Goal: Communication & Community: Answer question/provide support

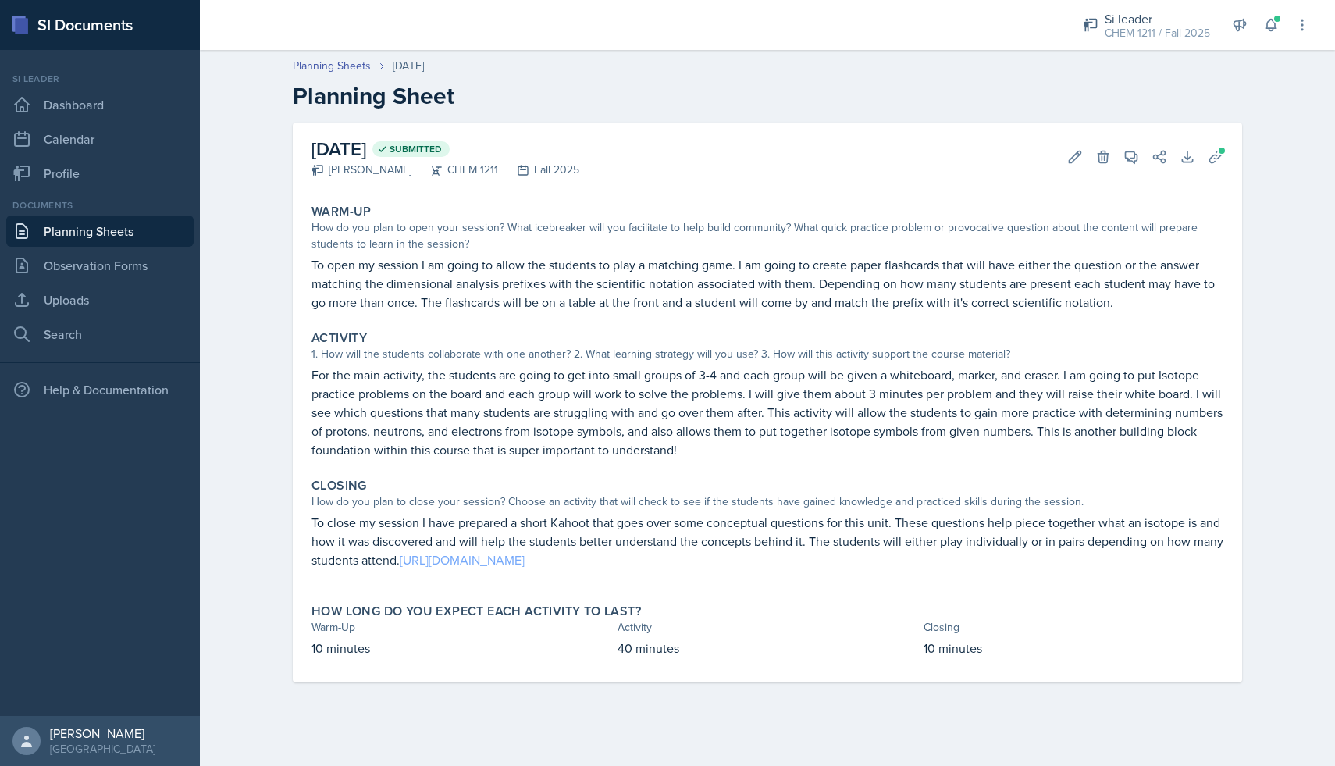
click at [525, 561] on link "[URL][DOMAIN_NAME]" at bounding box center [462, 559] width 125 height 17
click at [101, 108] on link "Dashboard" at bounding box center [99, 104] width 187 height 31
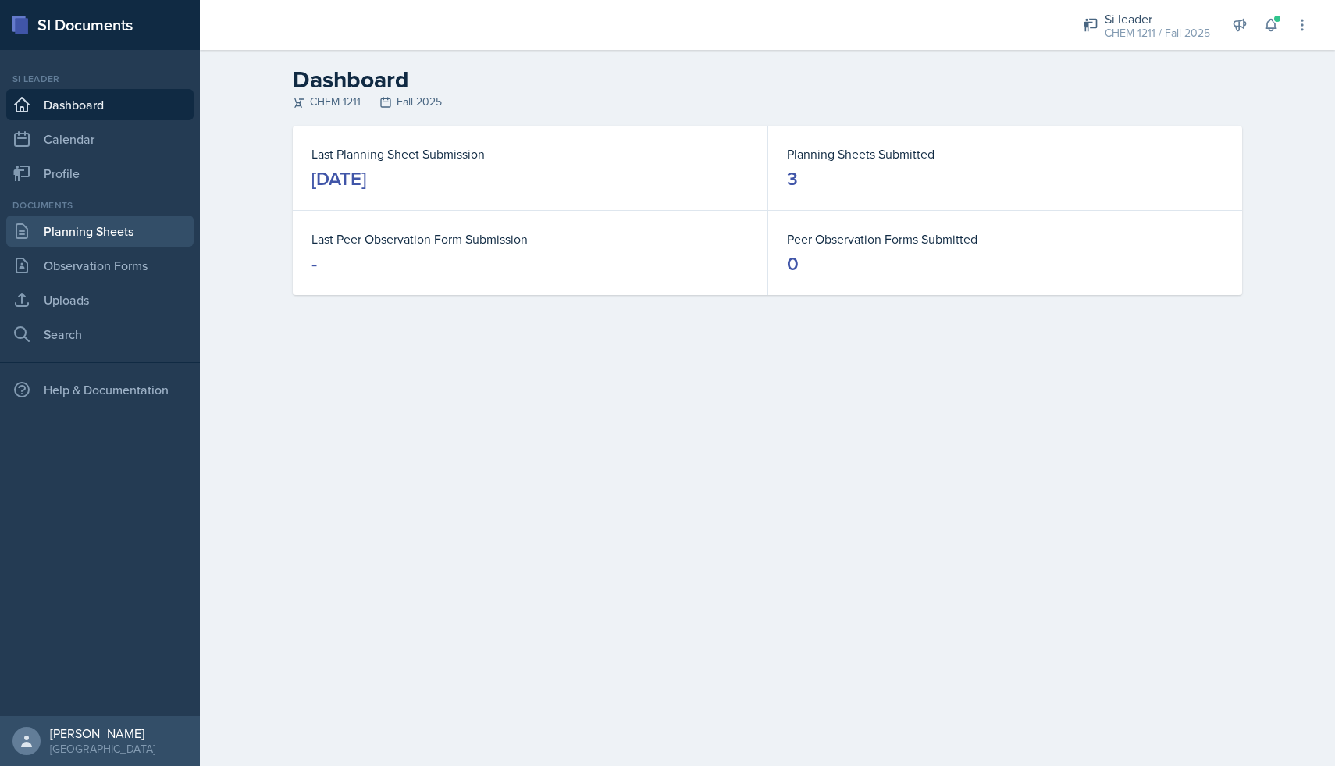
click at [112, 237] on link "Planning Sheets" at bounding box center [99, 230] width 187 height 31
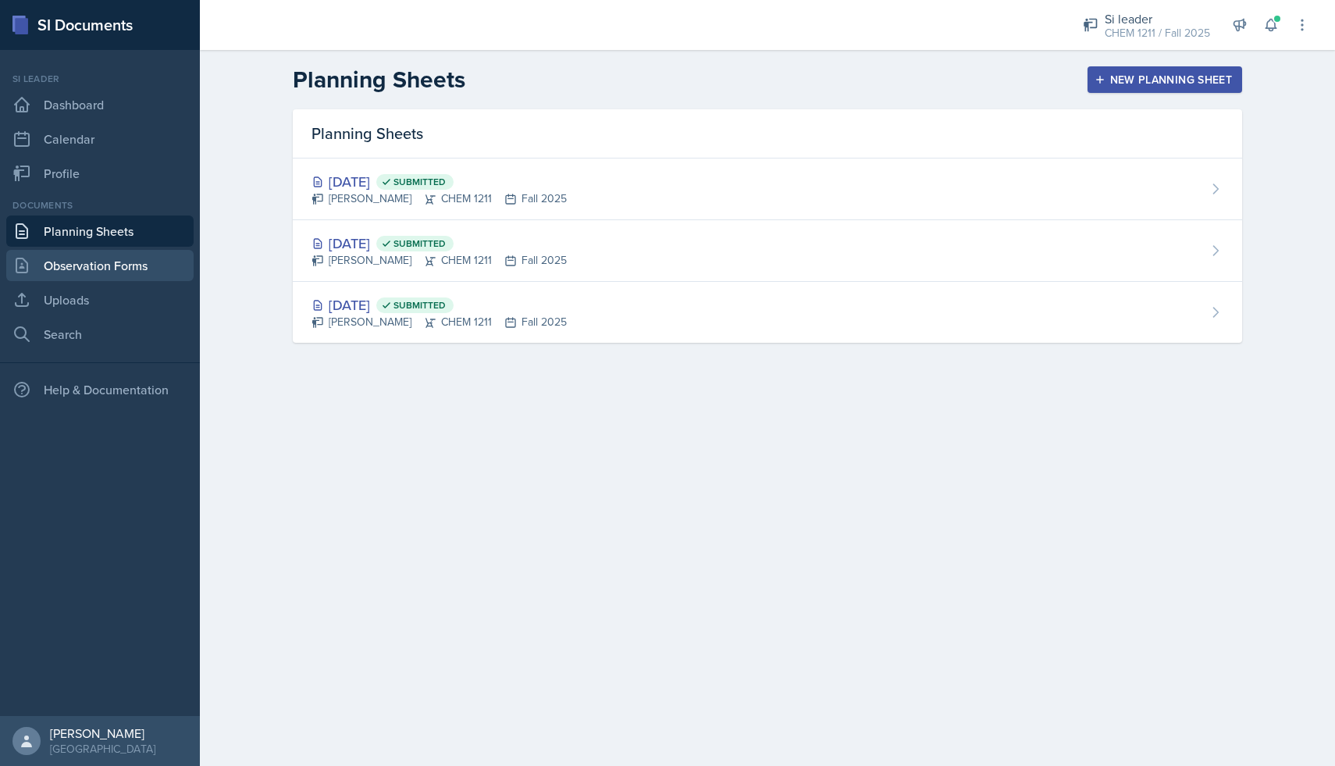
click at [110, 266] on link "Observation Forms" at bounding box center [99, 265] width 187 height 31
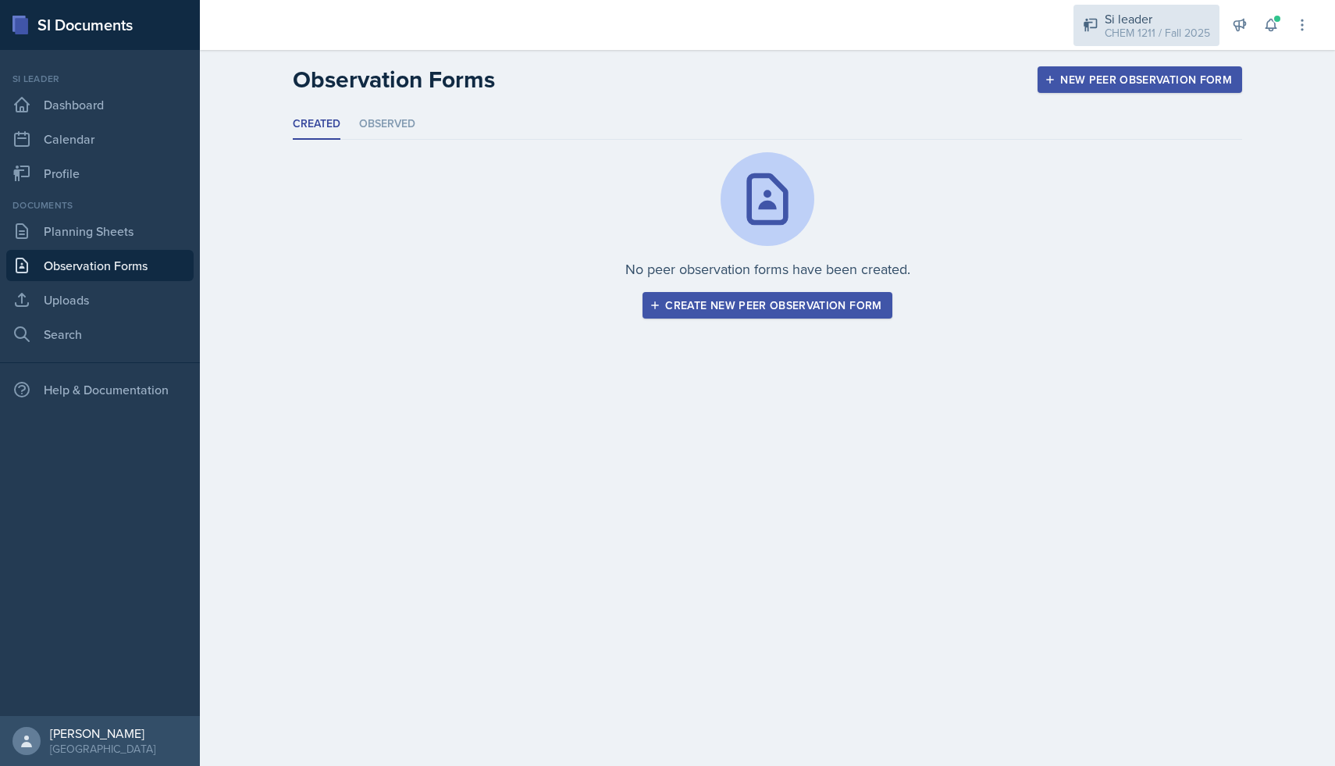
click at [658, 34] on div "Si leader CHEM 1211 / Fall 2025" at bounding box center [1146, 25] width 146 height 41
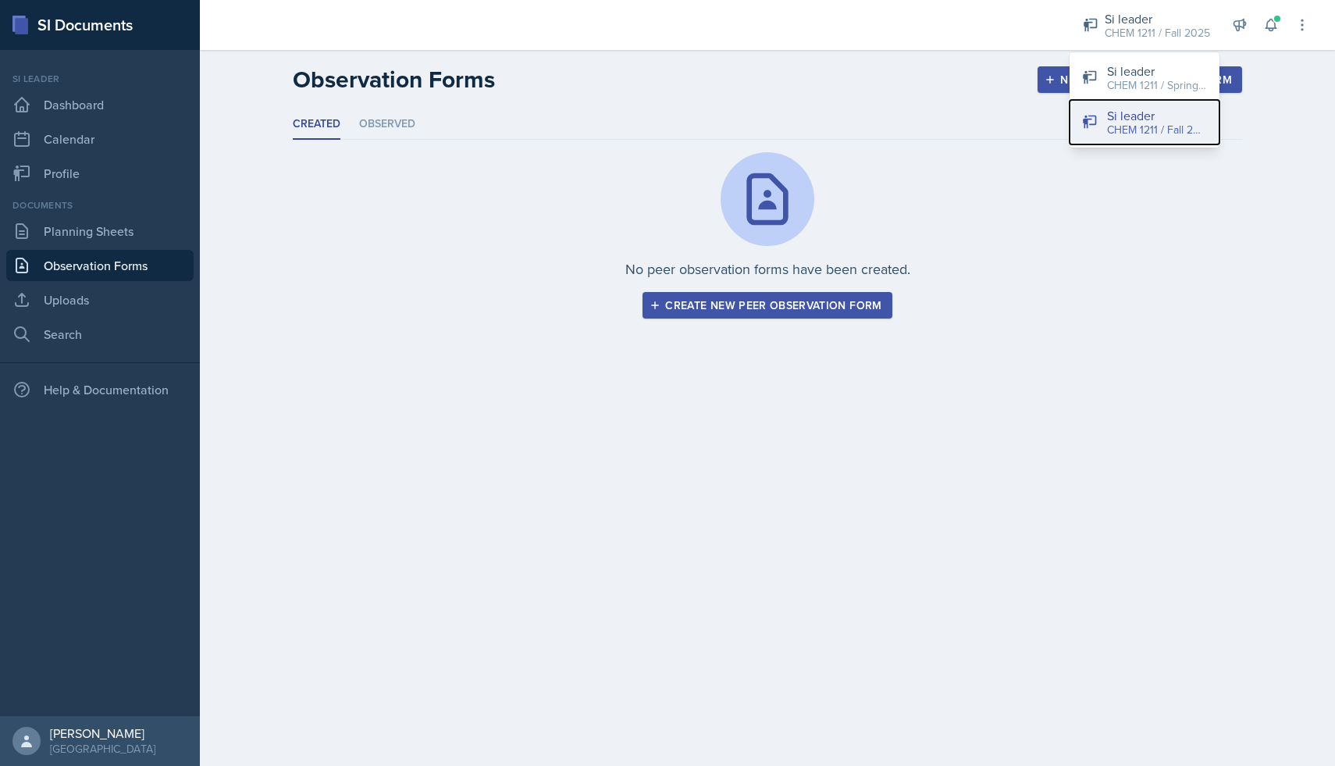
click at [658, 120] on div "Si leader" at bounding box center [1157, 115] width 100 height 19
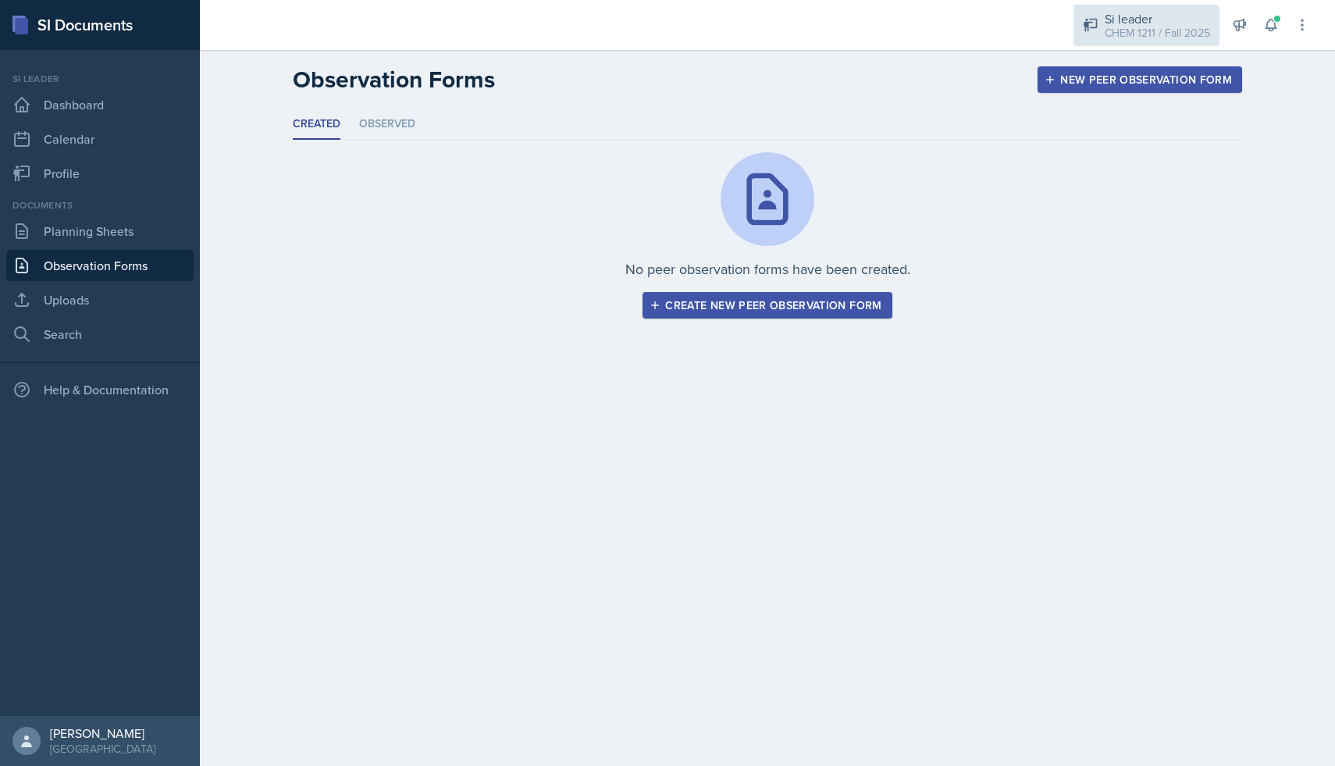
click at [658, 42] on div "Si leader CHEM 1211 / Fall 2025" at bounding box center [1146, 25] width 146 height 41
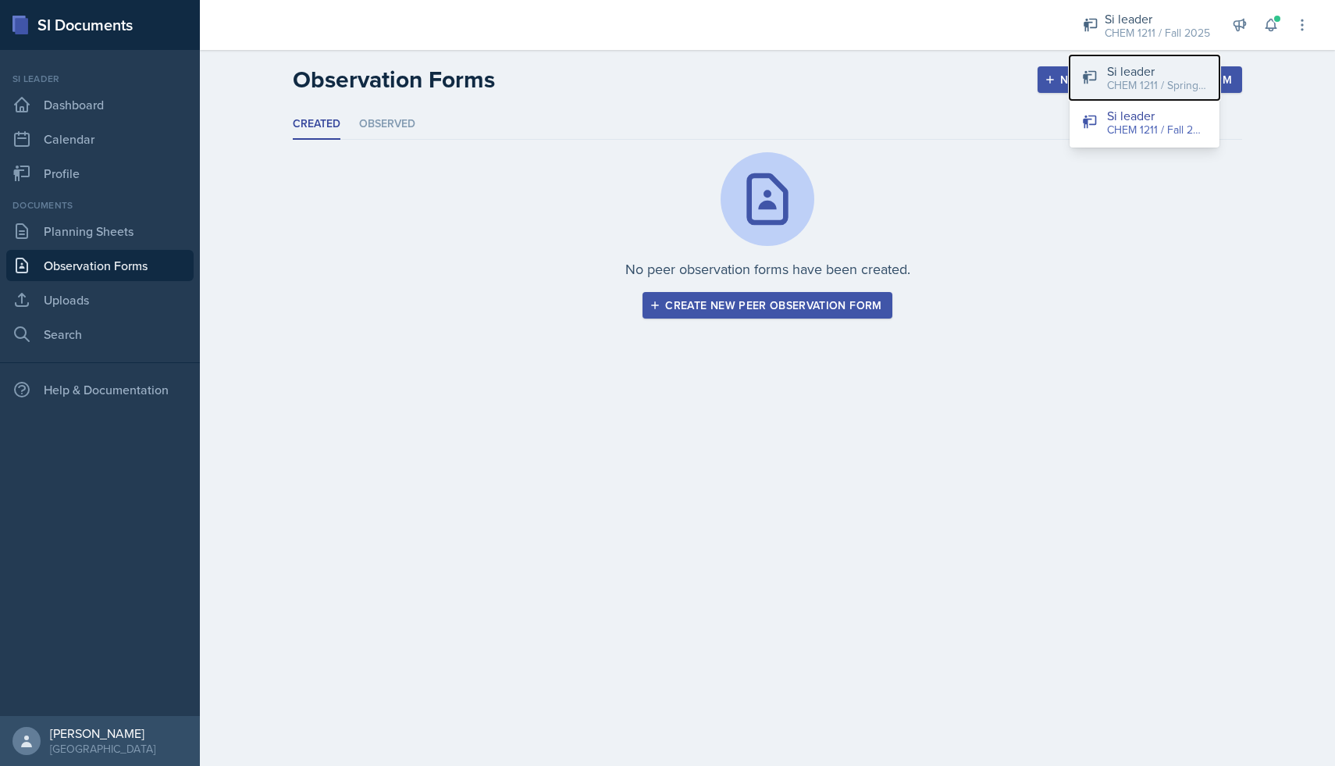
click at [658, 87] on div "CHEM 1211 / Spring 2025" at bounding box center [1157, 85] width 100 height 16
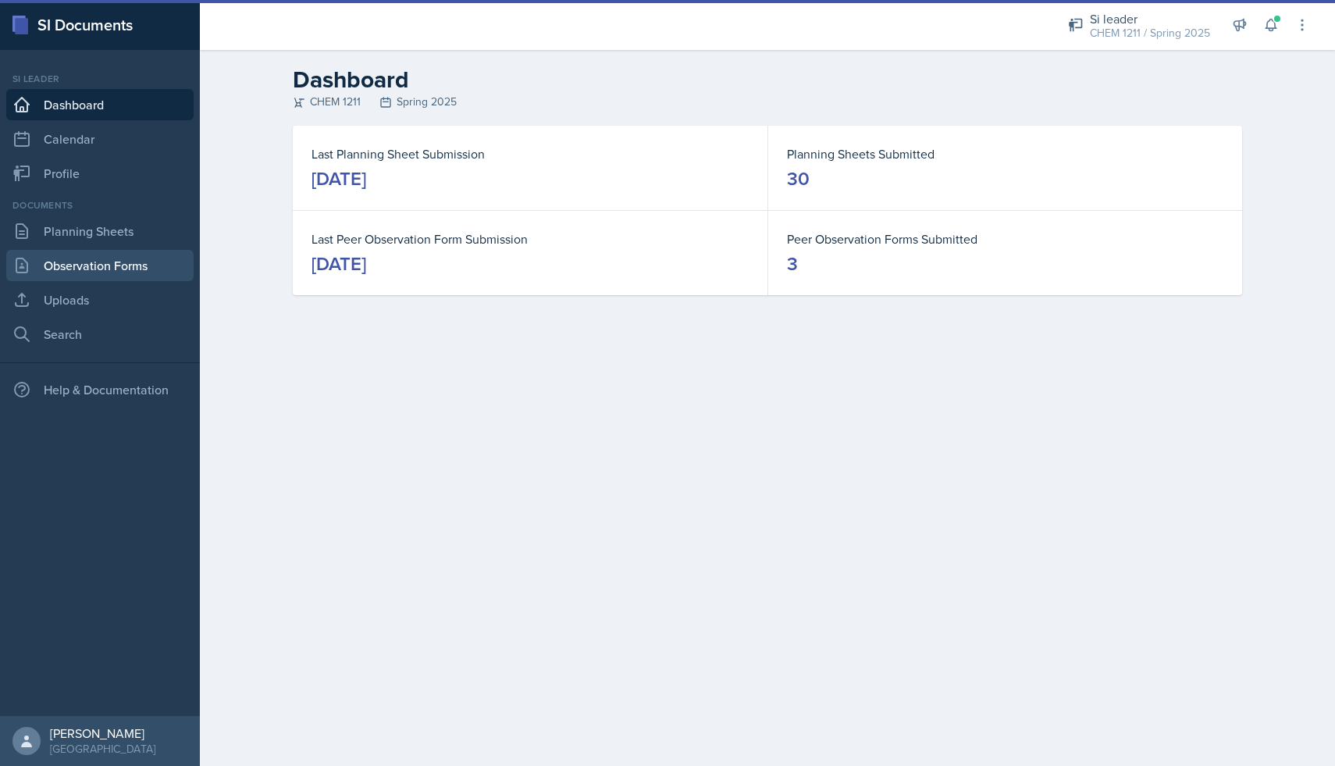
click at [69, 269] on link "Observation Forms" at bounding box center [99, 265] width 187 height 31
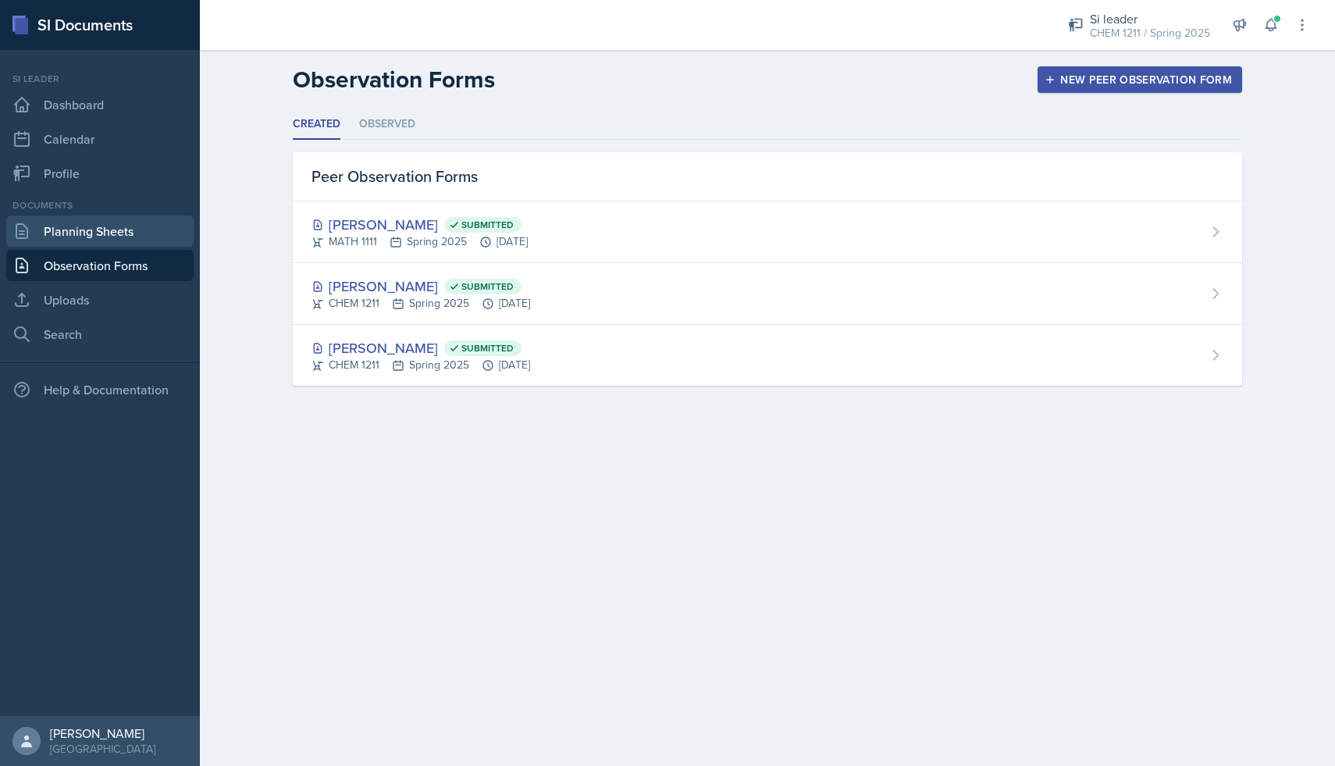
click at [151, 234] on link "Planning Sheets" at bounding box center [99, 230] width 187 height 31
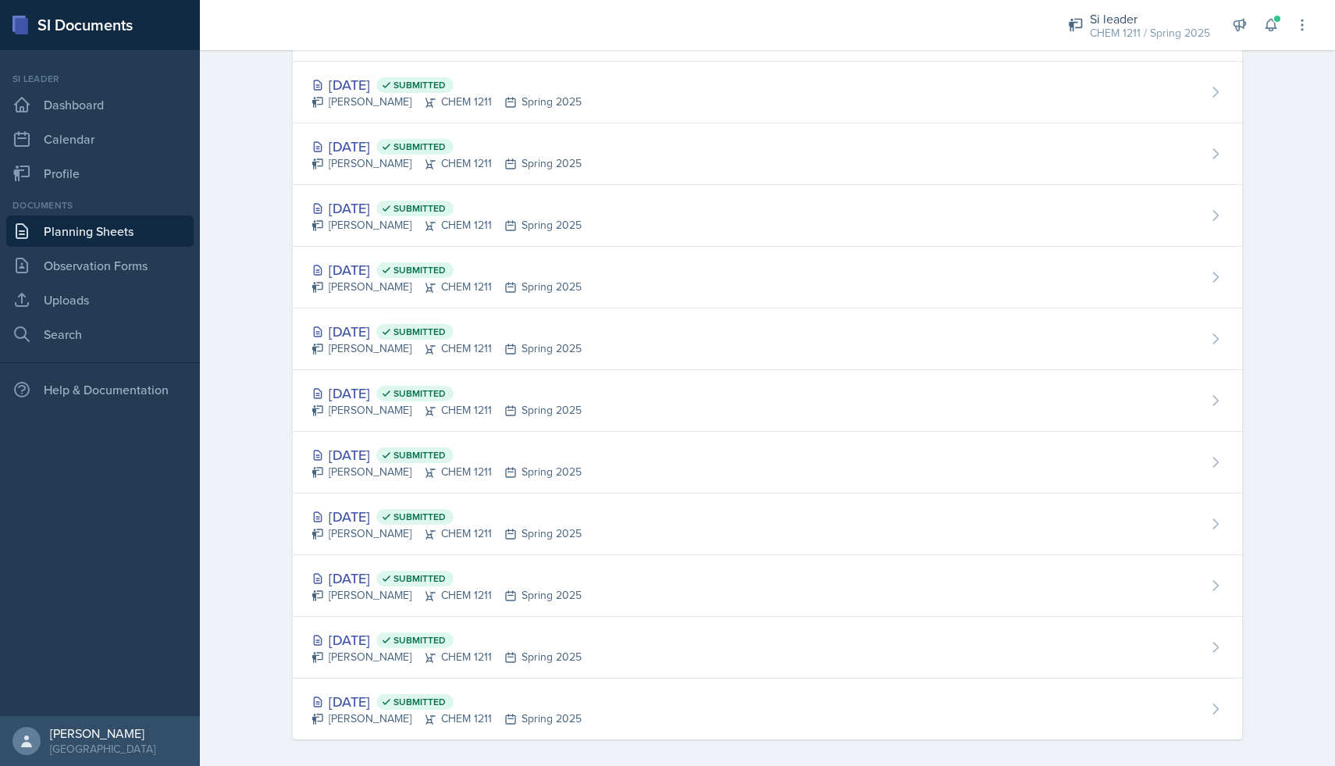
scroll to position [1279, 0]
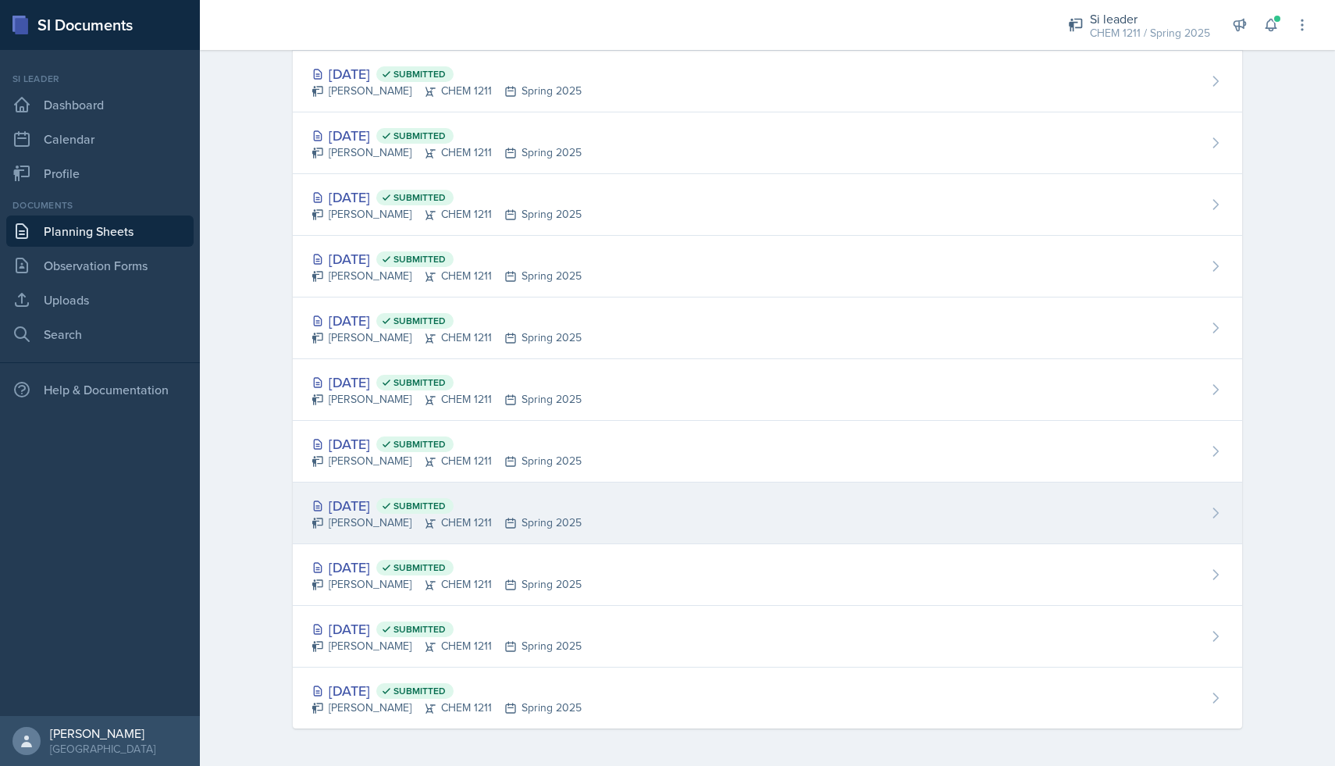
click at [447, 505] on span "Submitted" at bounding box center [414, 506] width 77 height 16
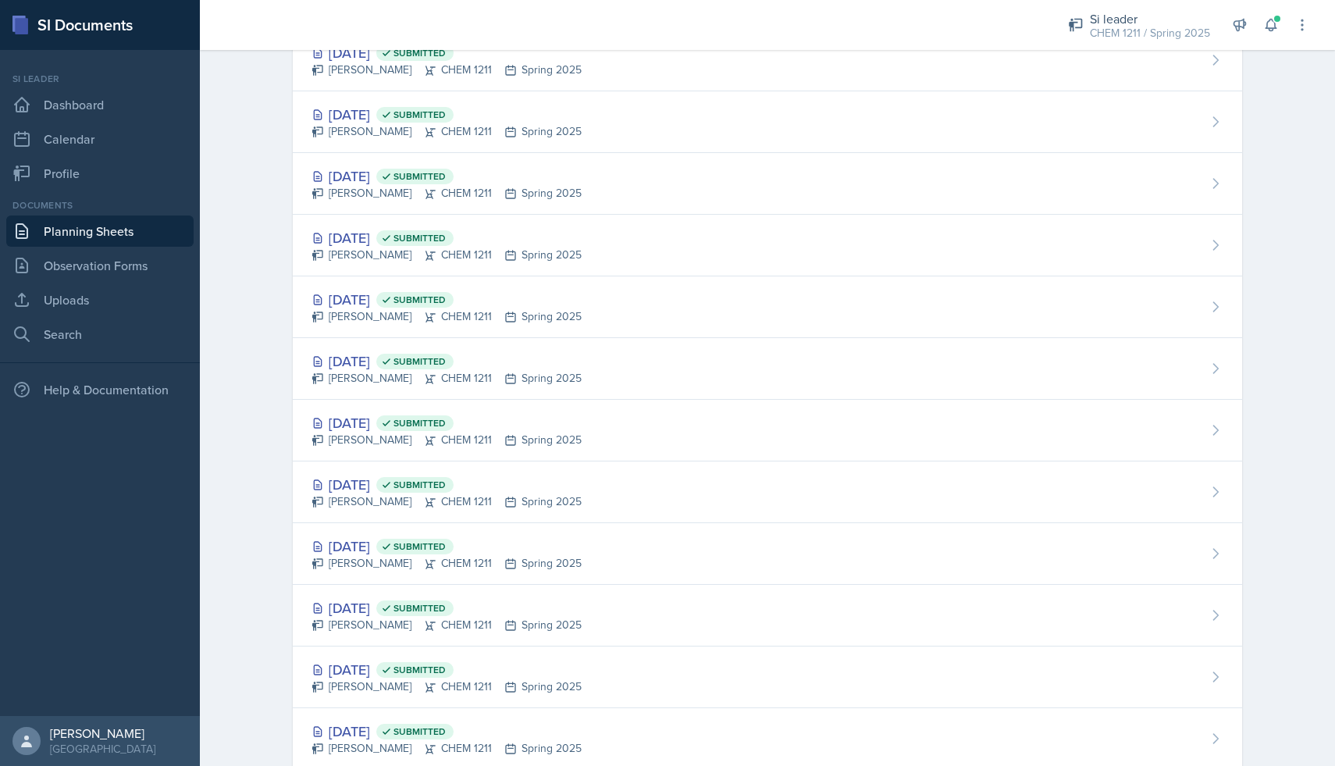
scroll to position [1279, 0]
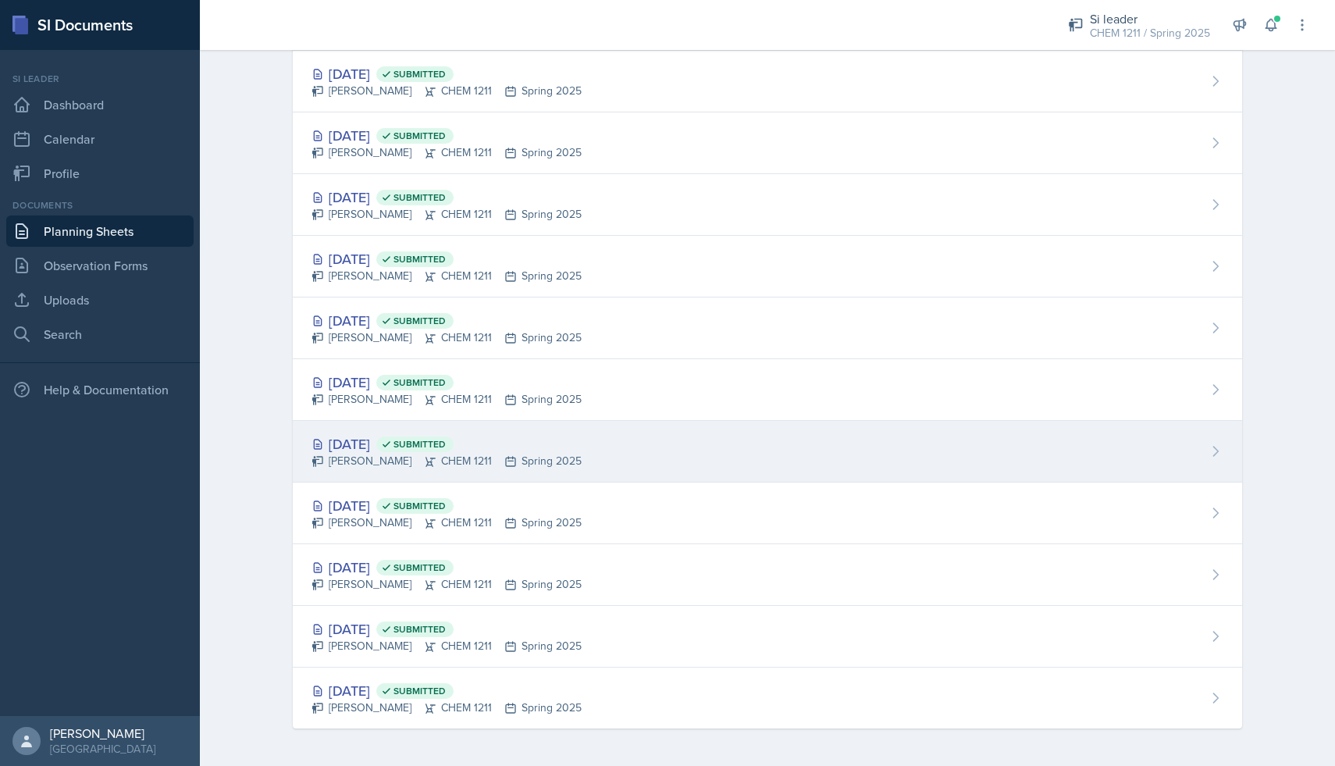
click at [403, 449] on div "[DATE] Submitted" at bounding box center [446, 443] width 270 height 21
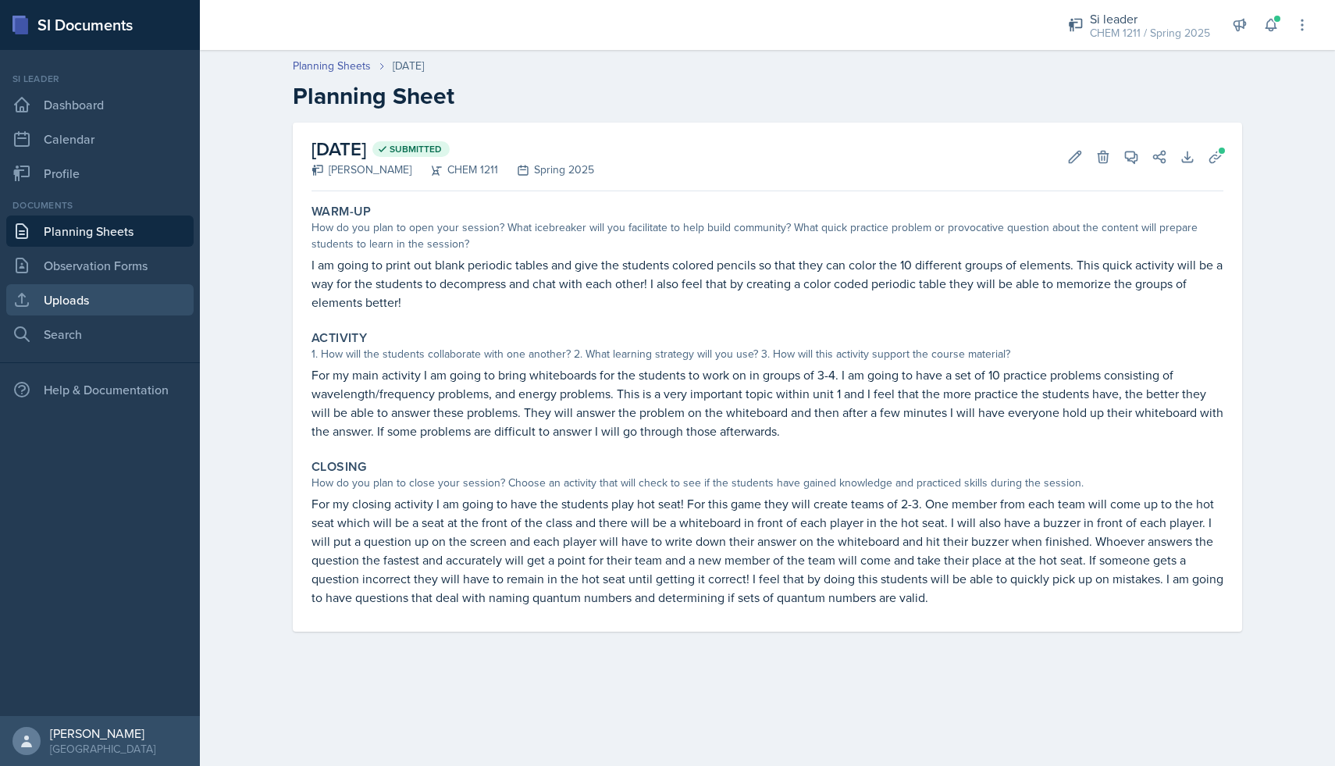
click at [91, 294] on link "Uploads" at bounding box center [99, 299] width 187 height 31
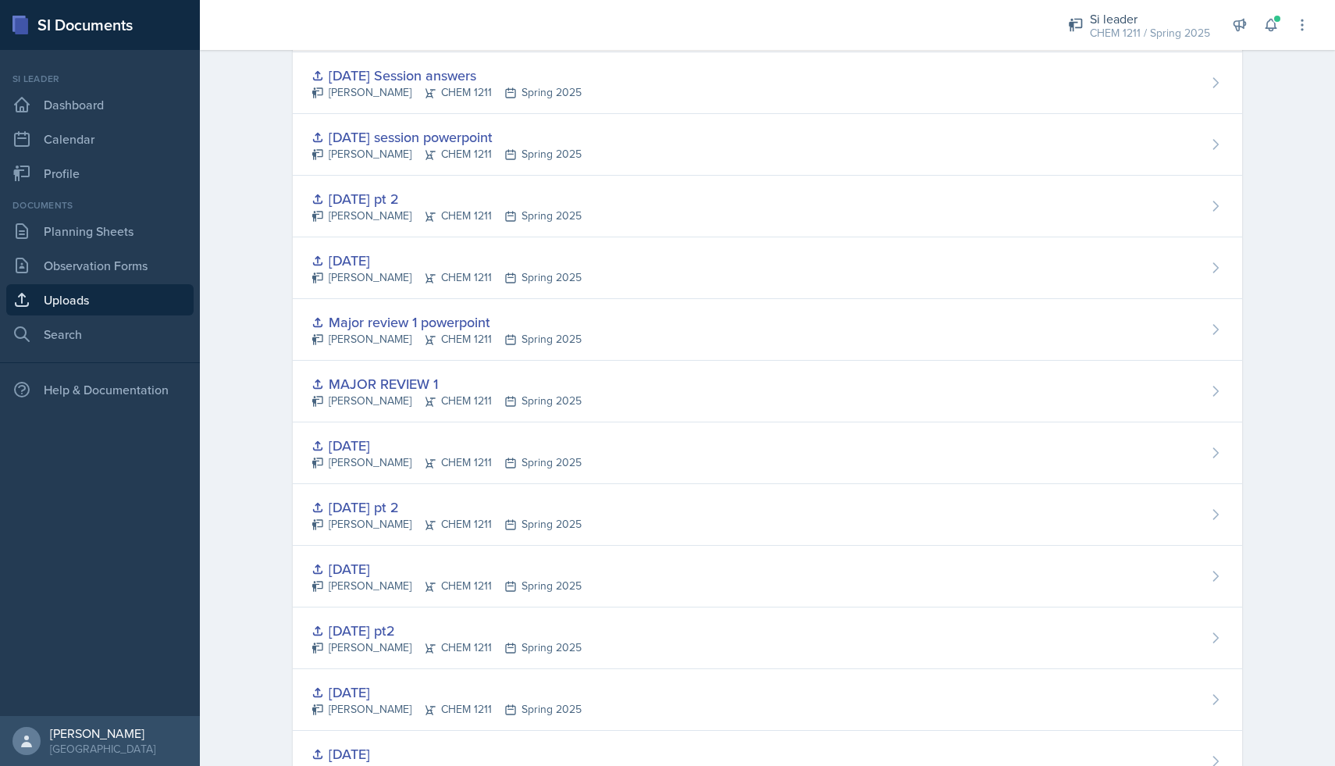
scroll to position [1588, 0]
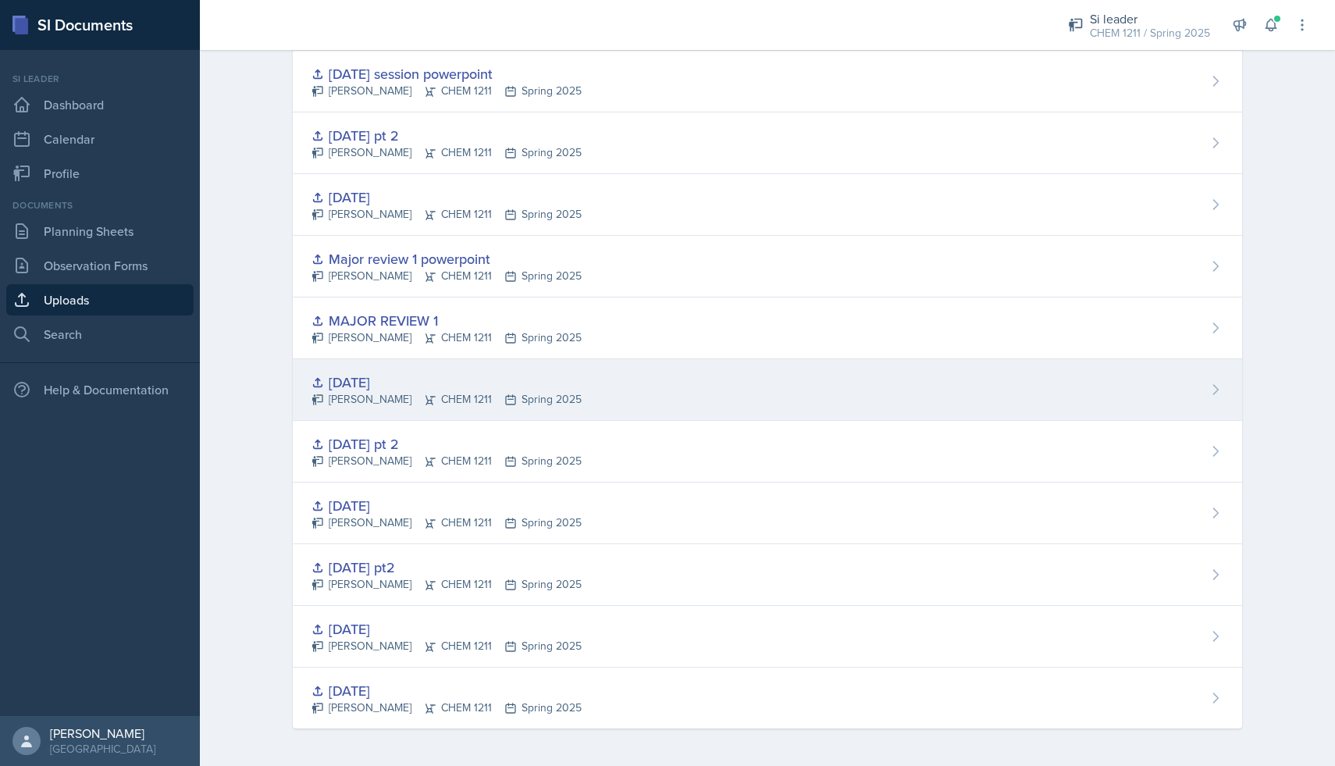
click at [401, 381] on div "[DATE]" at bounding box center [446, 382] width 270 height 21
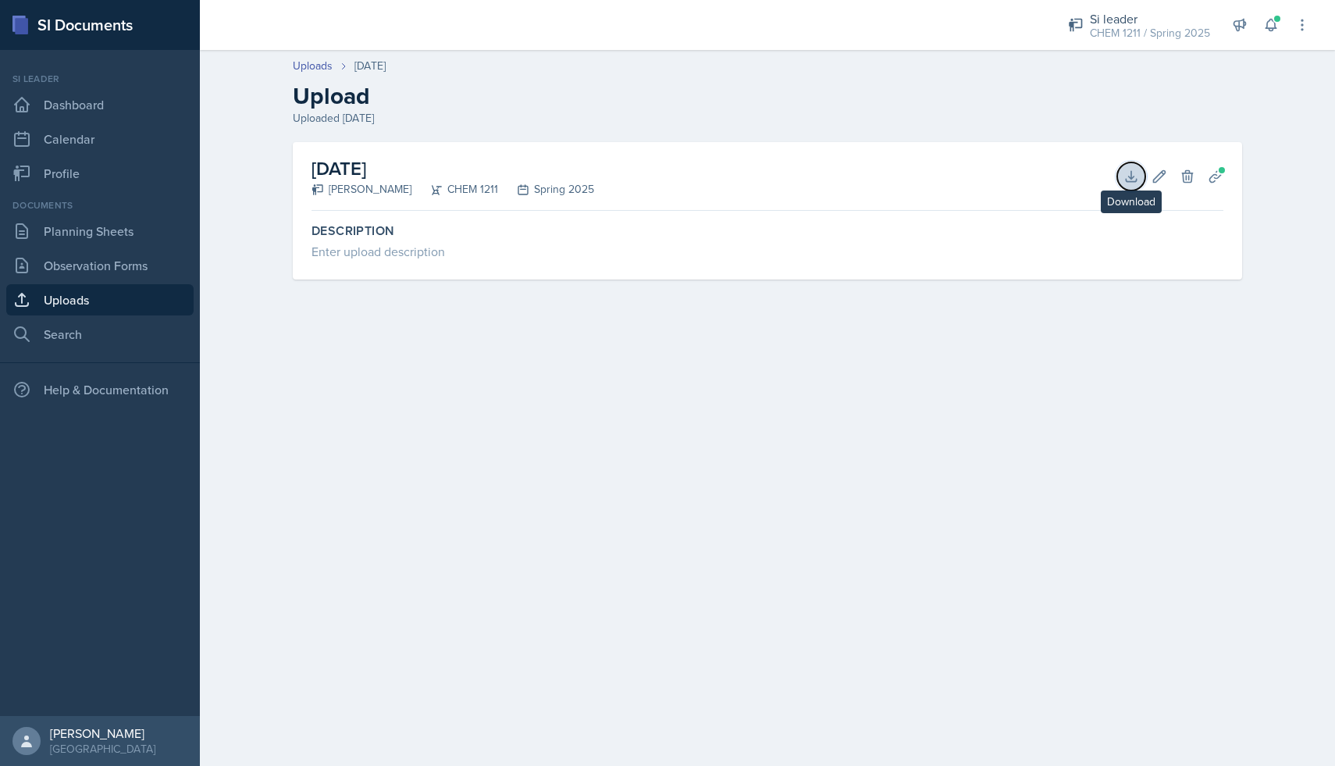
click at [658, 178] on icon at bounding box center [1131, 177] width 16 height 16
click at [658, 32] on div "CHEM 1211 / Spring 2025" at bounding box center [1150, 33] width 120 height 16
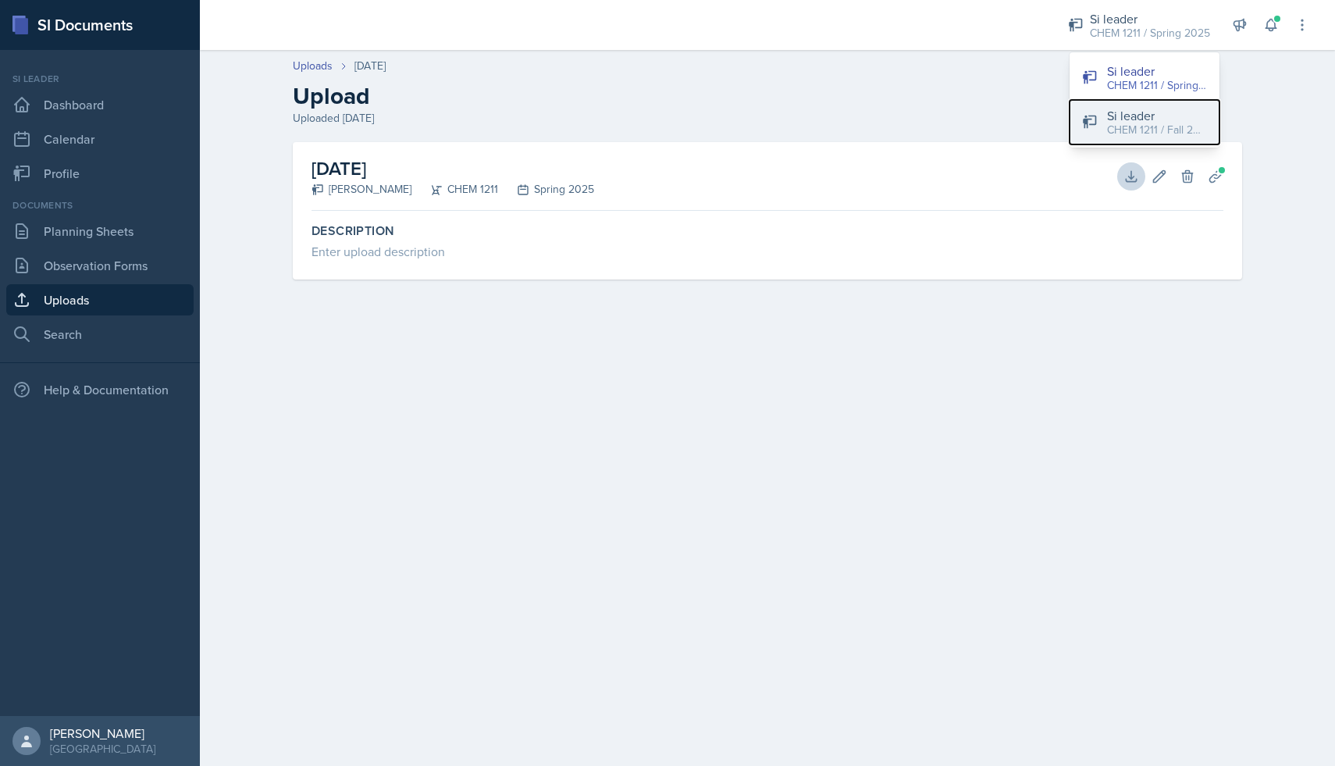
click at [658, 114] on div "Si leader" at bounding box center [1157, 115] width 100 height 19
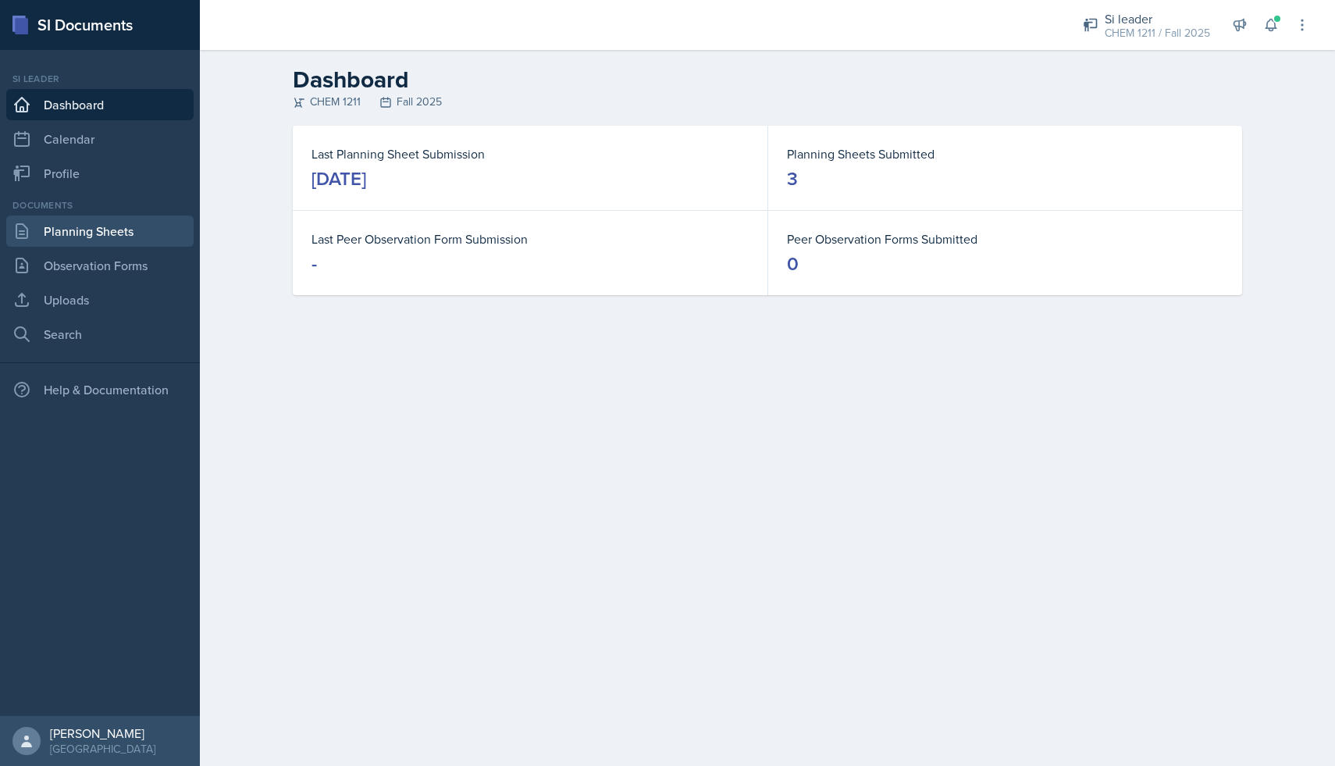
click at [144, 228] on link "Planning Sheets" at bounding box center [99, 230] width 187 height 31
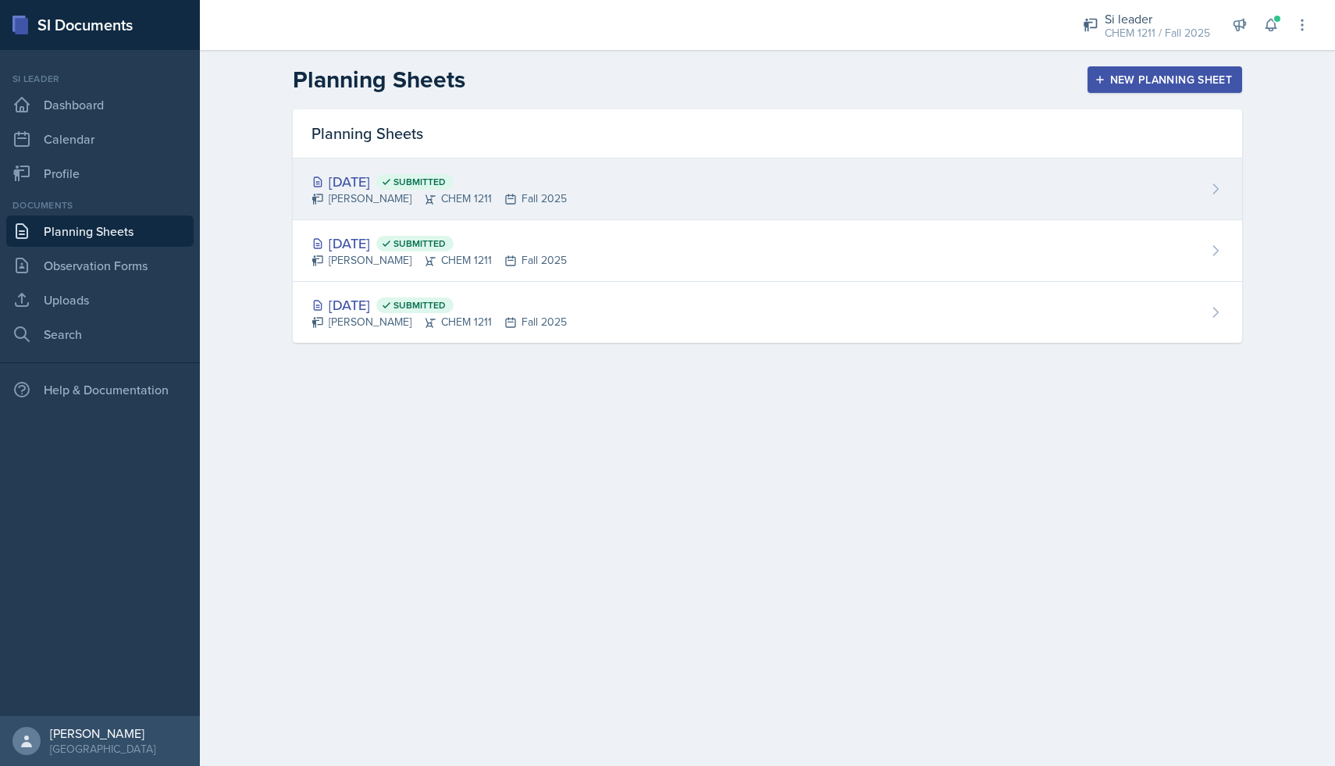
click at [424, 204] on icon at bounding box center [430, 199] width 12 height 12
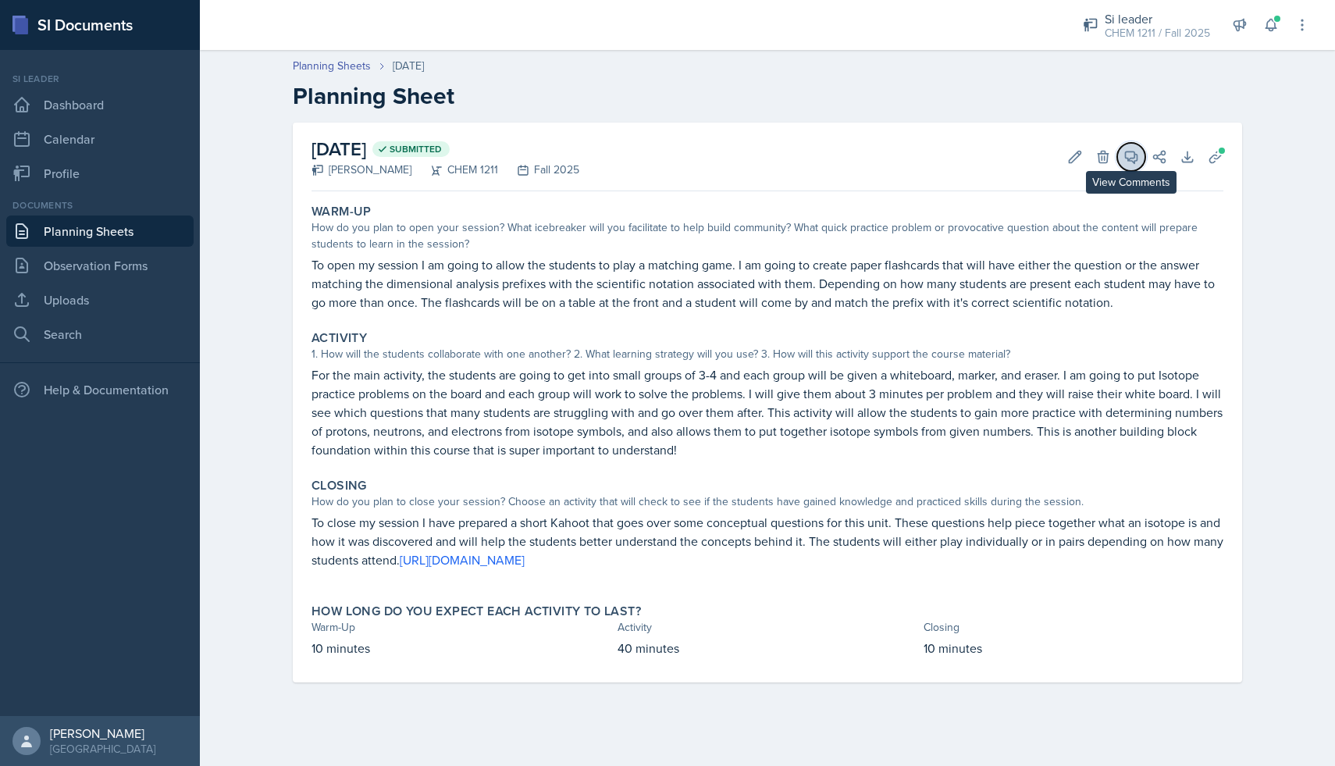
click at [658, 161] on icon at bounding box center [1132, 157] width 12 height 12
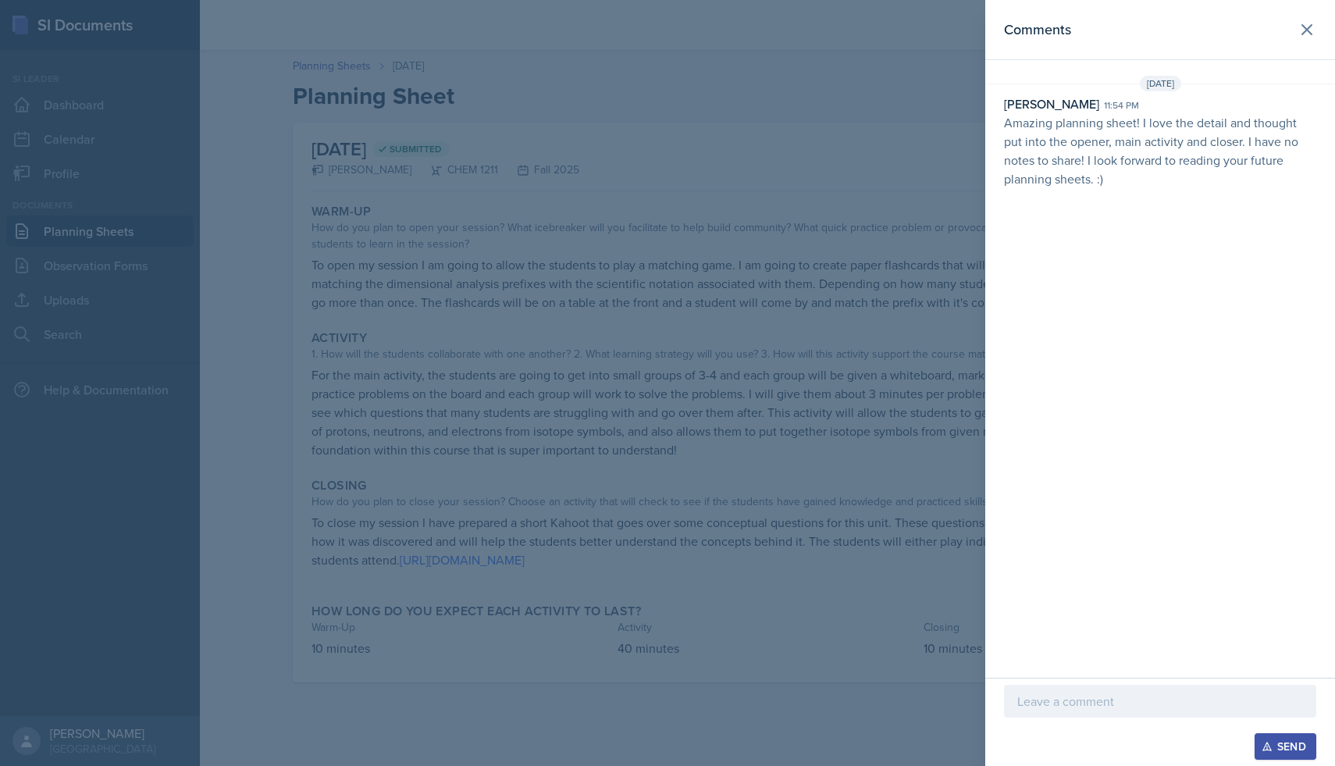
click at [658, 181] on p "Amazing planning sheet! I love the detail and thought put into the opener, main…" at bounding box center [1160, 150] width 312 height 75
click at [658, 686] on p at bounding box center [1160, 701] width 286 height 19
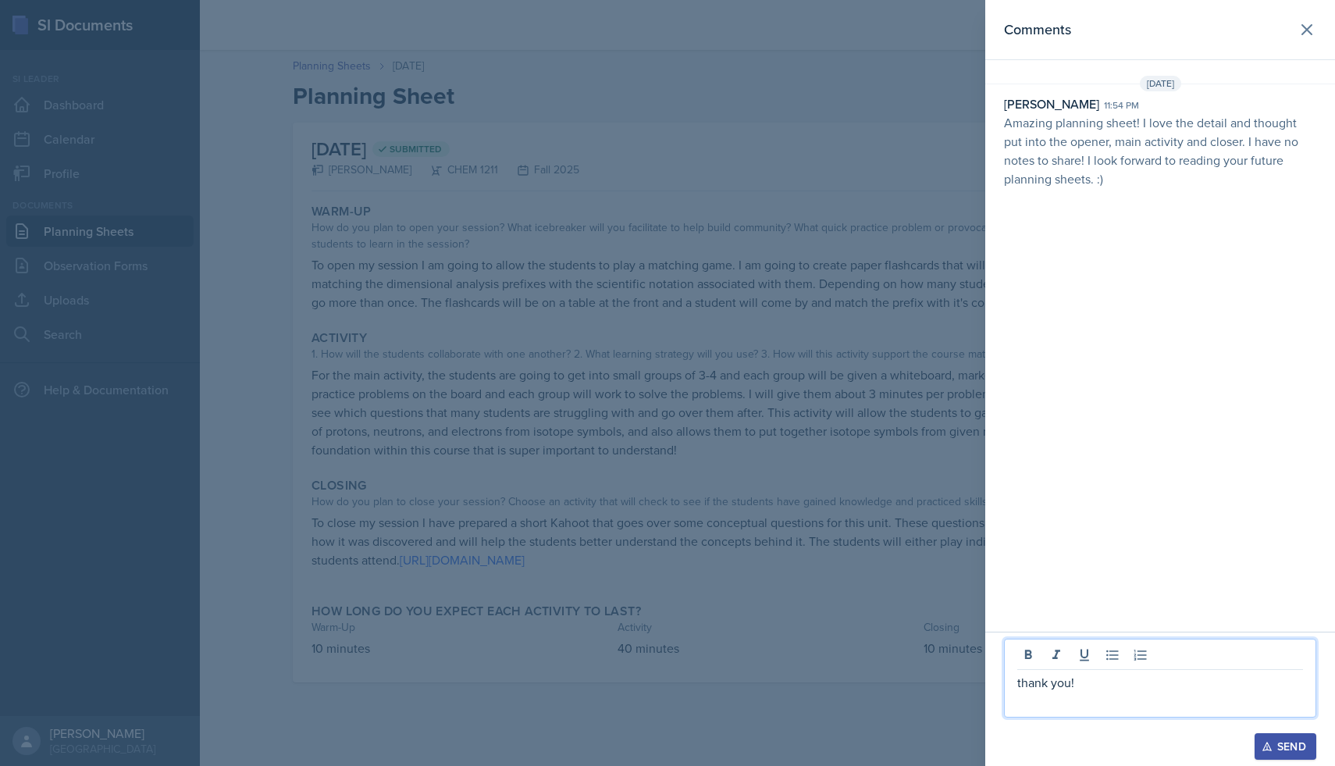
click at [658, 686] on div "Send" at bounding box center [1285, 746] width 41 height 12
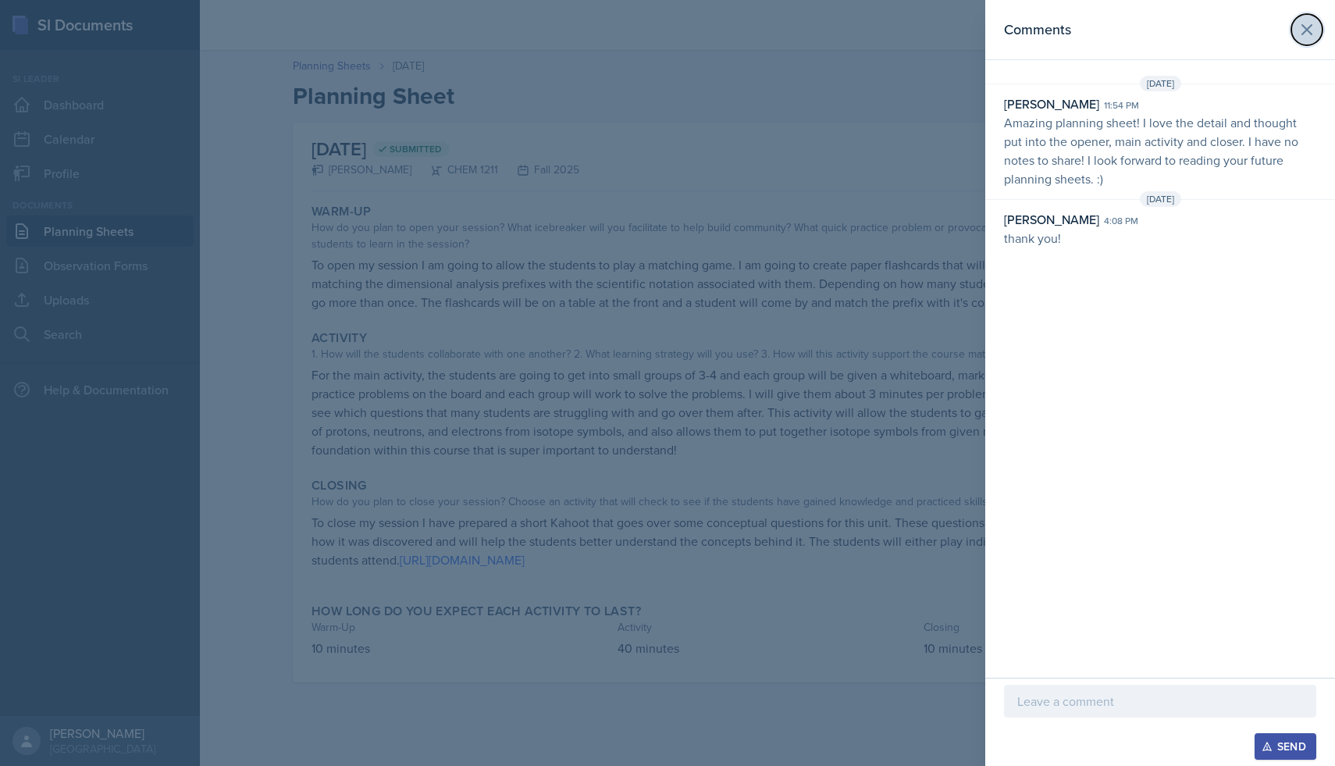
click at [658, 40] on button at bounding box center [1306, 29] width 31 height 31
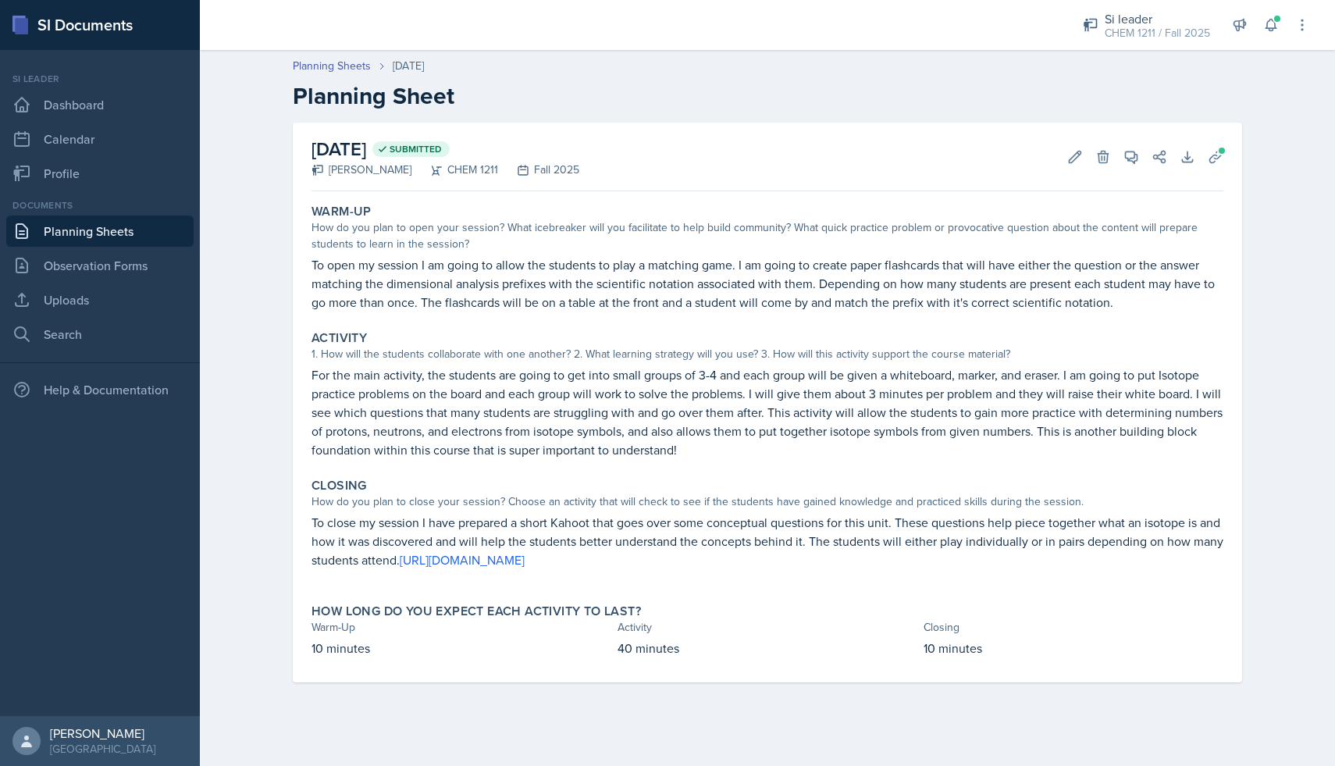
click at [120, 244] on link "Planning Sheets" at bounding box center [99, 230] width 187 height 31
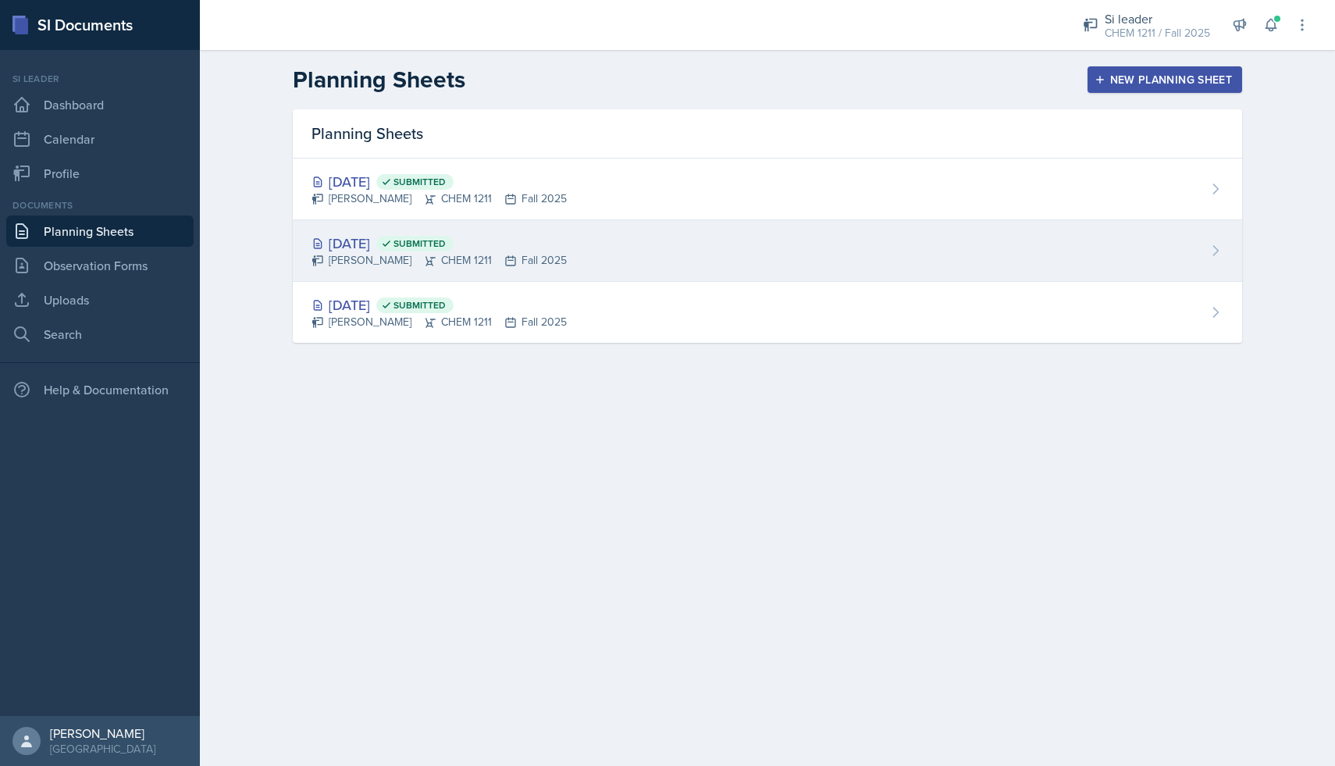
click at [383, 261] on div "[PERSON_NAME] CHEM 1211 Fall 2025" at bounding box center [438, 260] width 255 height 16
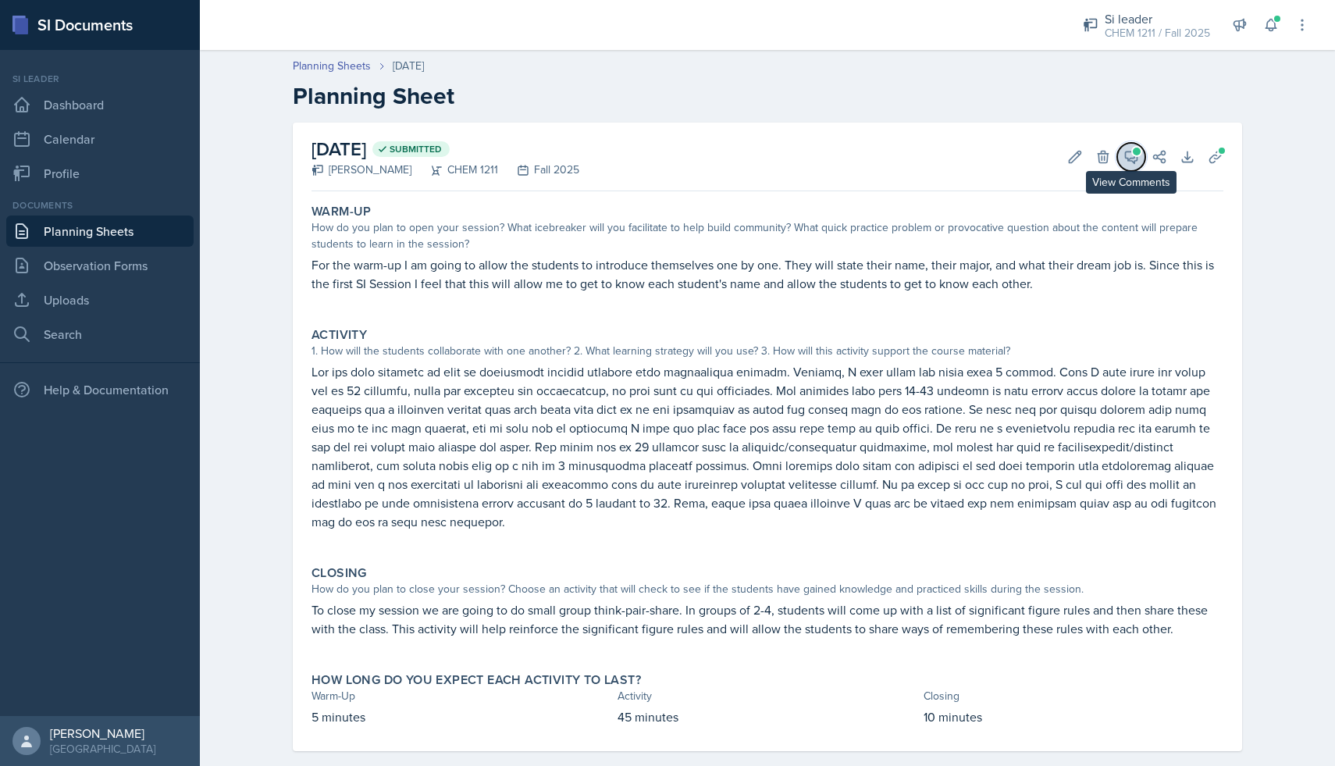
click at [658, 157] on icon at bounding box center [1132, 157] width 12 height 12
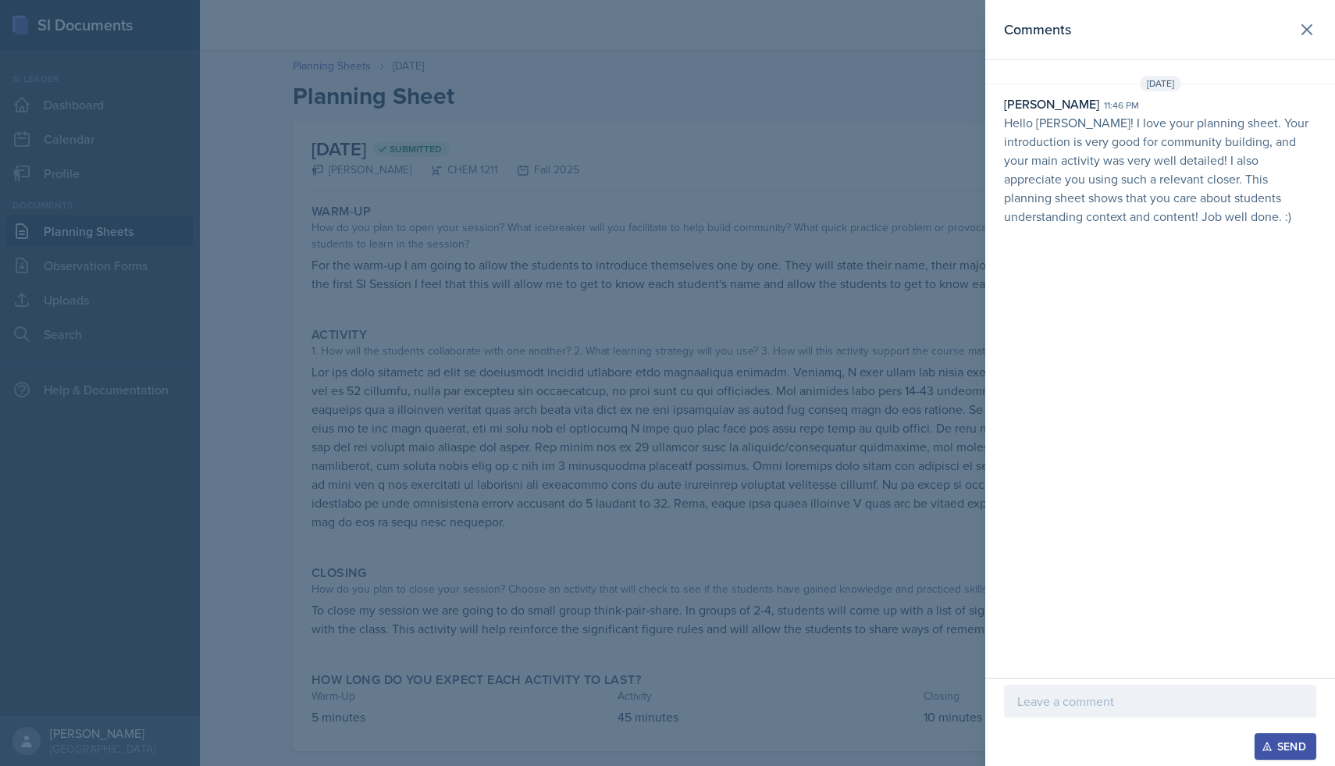
click at [658, 686] on p at bounding box center [1160, 701] width 286 height 19
click at [658, 686] on div "Send" at bounding box center [1285, 746] width 41 height 12
click at [658, 37] on icon at bounding box center [1306, 29] width 19 height 19
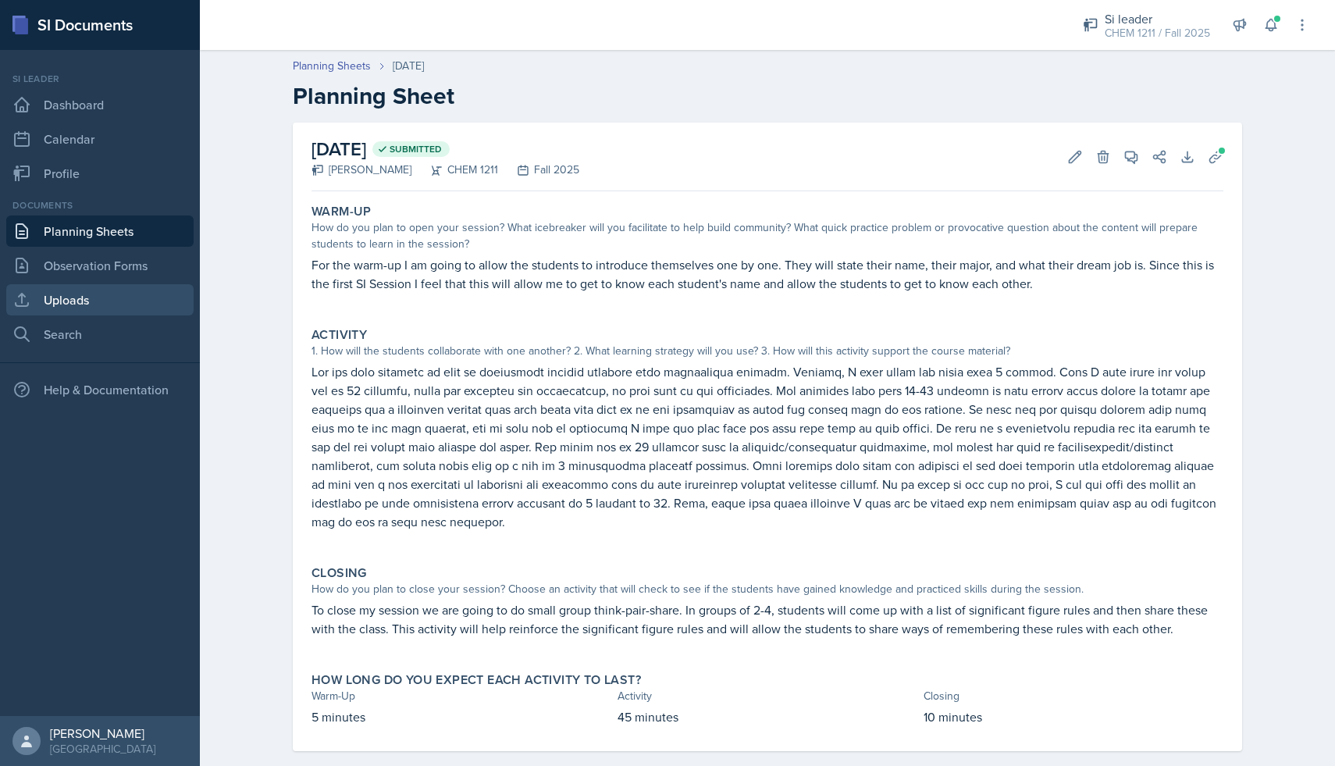
click at [101, 300] on link "Uploads" at bounding box center [99, 299] width 187 height 31
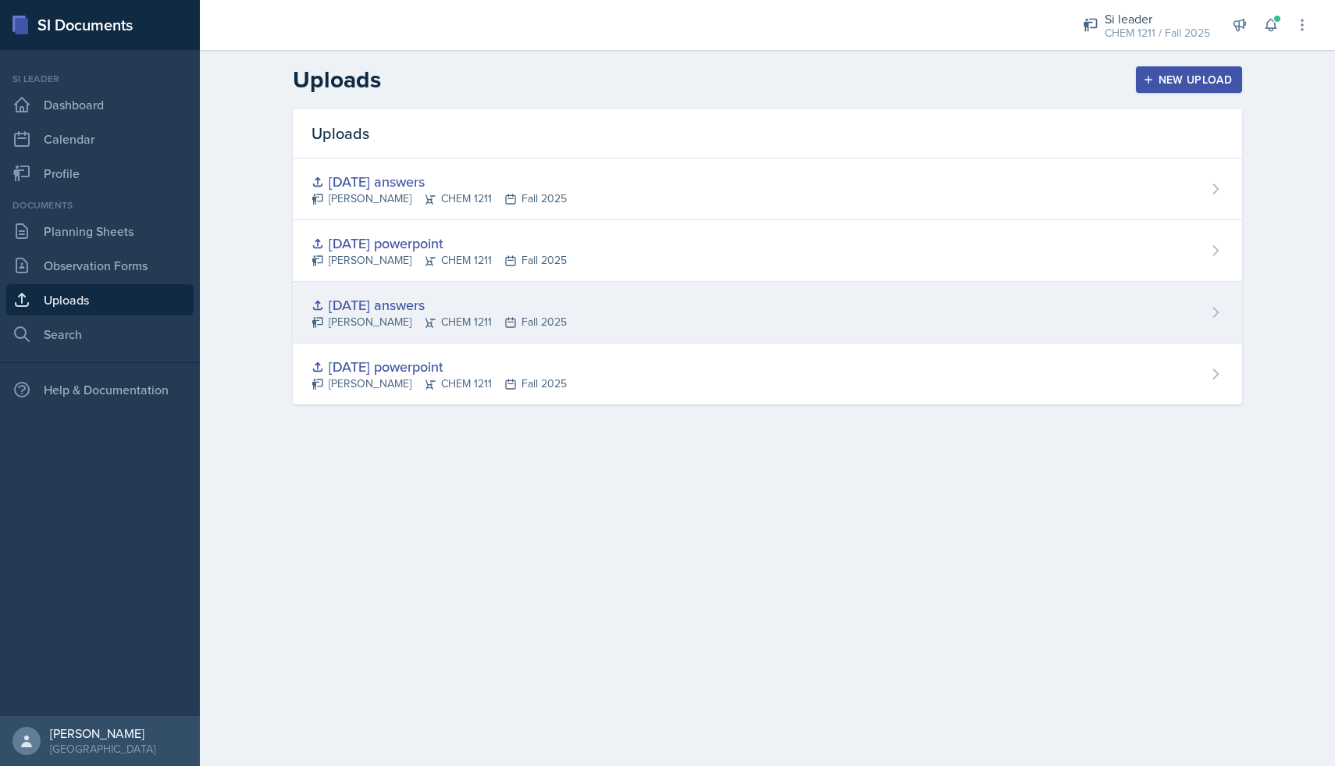
click at [411, 304] on div "[DATE] answers" at bounding box center [438, 304] width 255 height 21
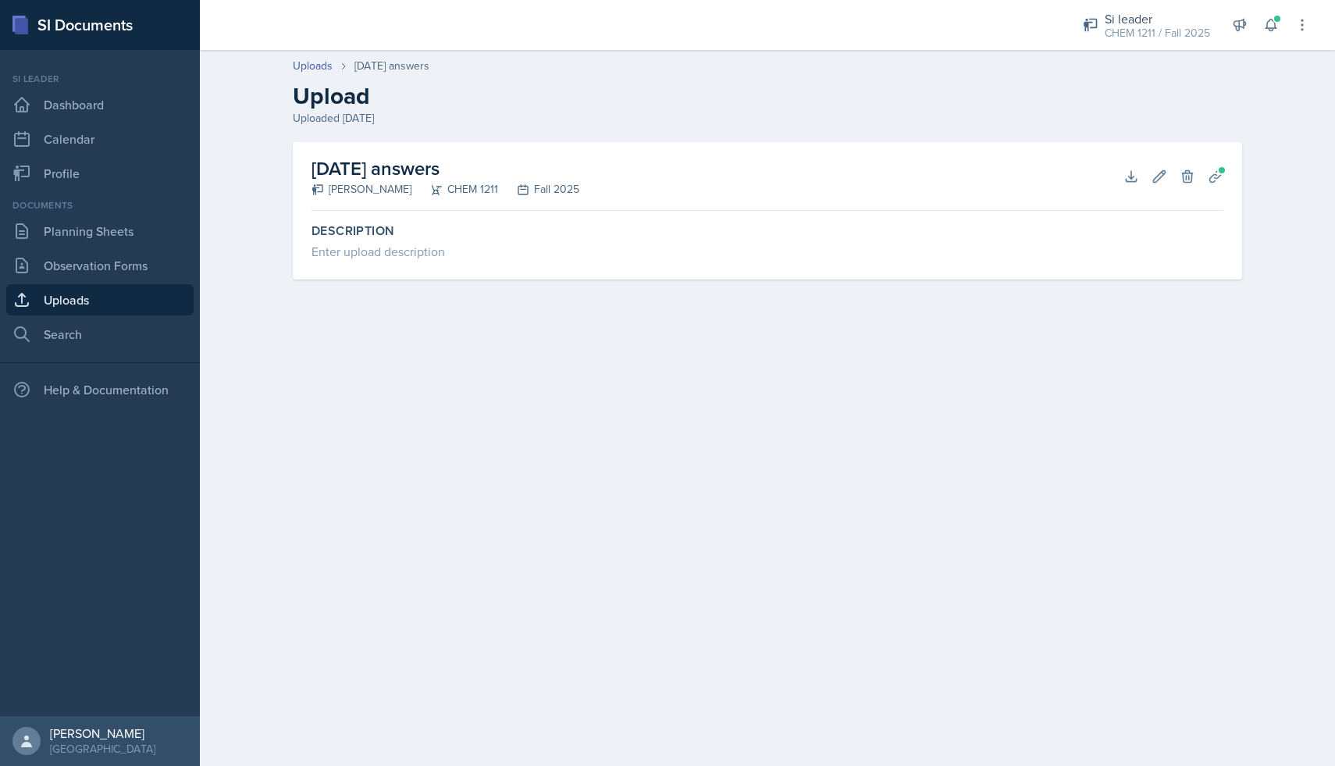
click at [191, 301] on link "Uploads" at bounding box center [99, 299] width 187 height 31
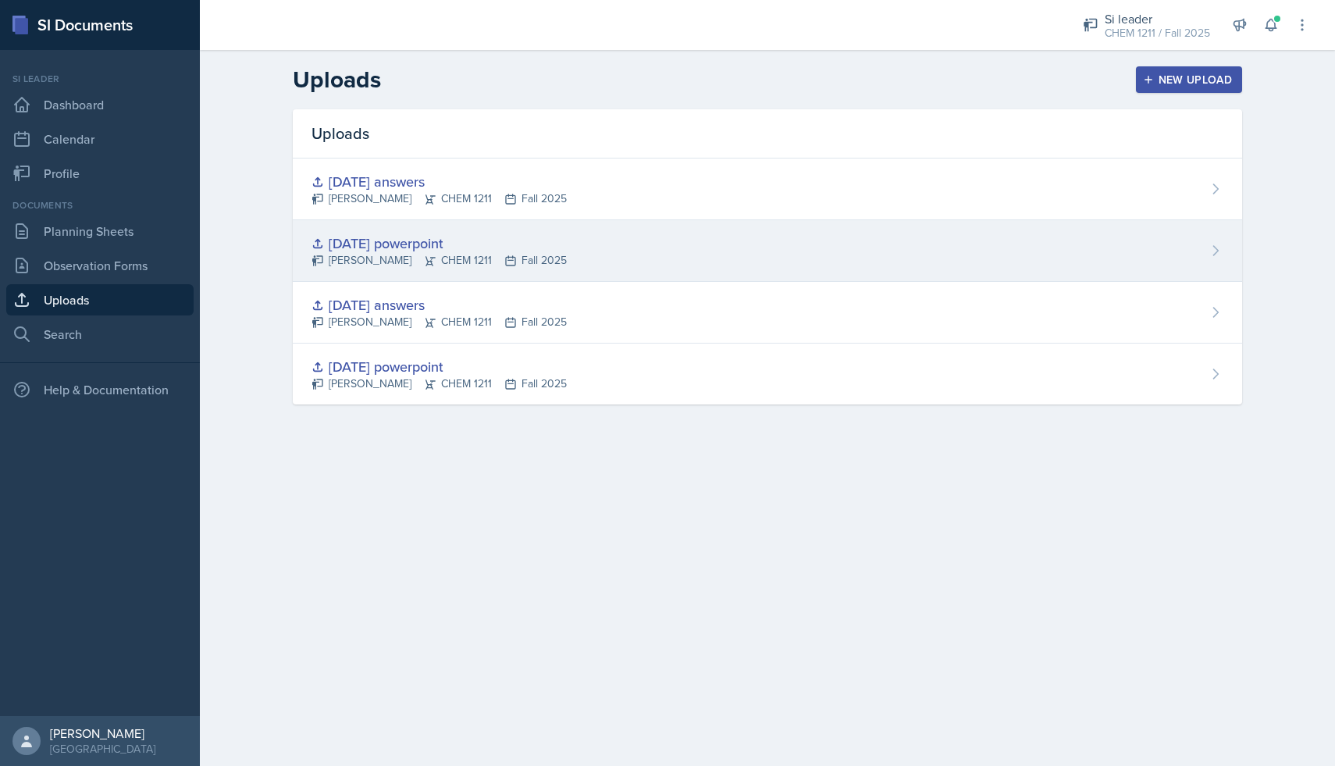
click at [427, 257] on div "[PERSON_NAME] CHEM 1211 Fall 2025" at bounding box center [438, 260] width 255 height 16
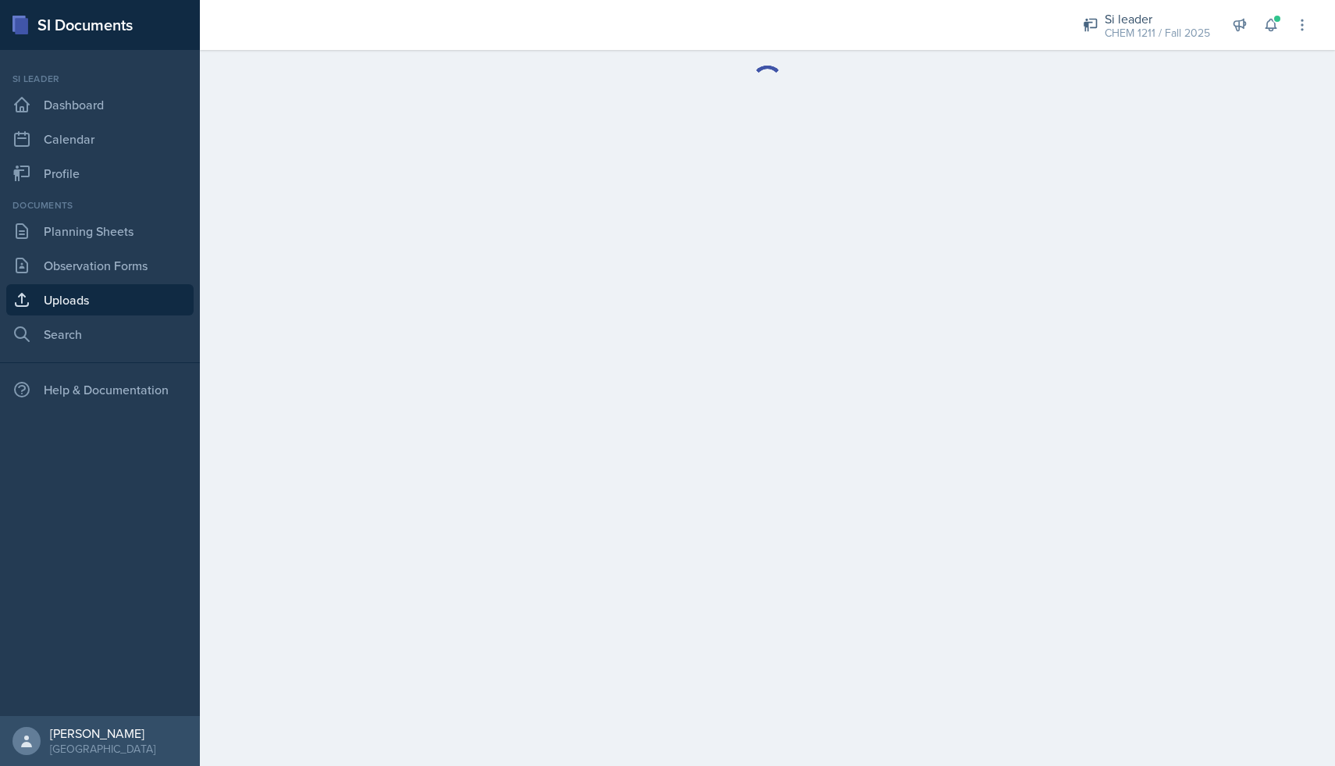
click at [427, 257] on main at bounding box center [767, 408] width 1135 height 716
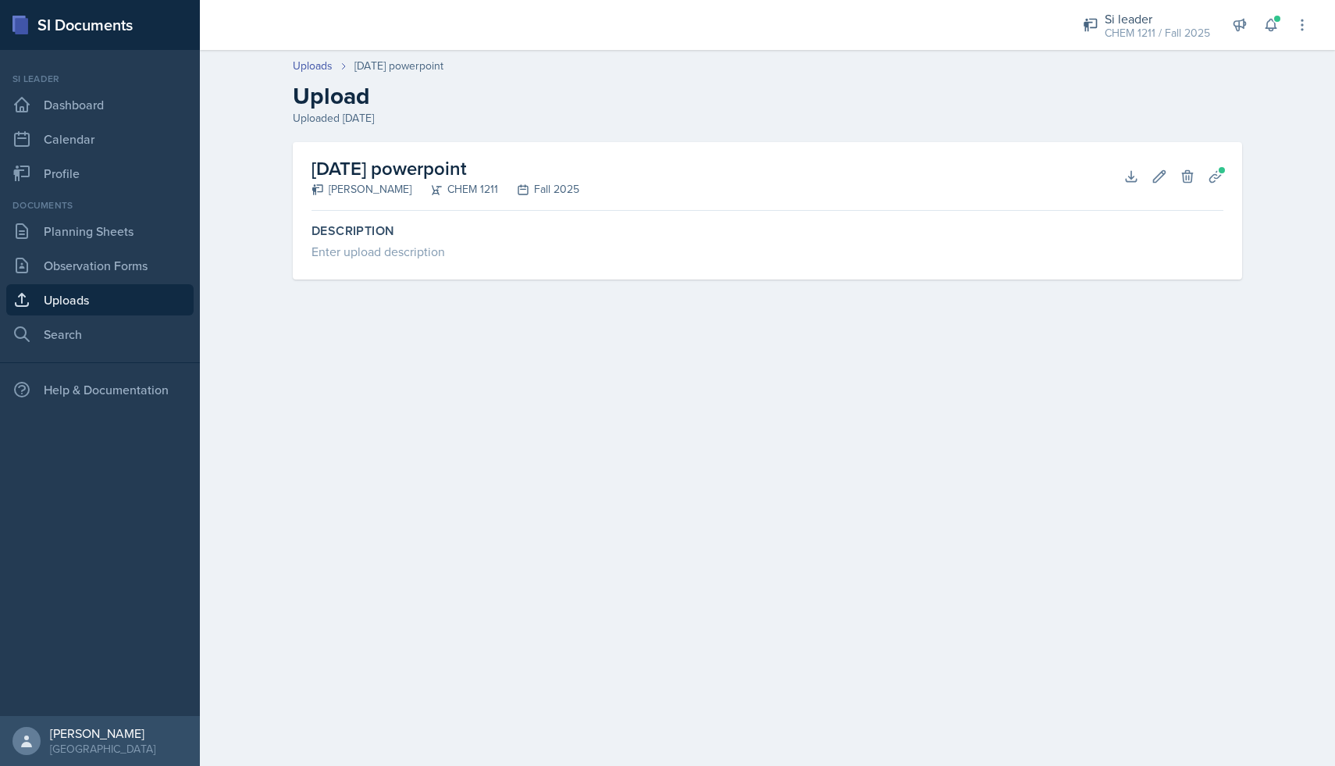
click at [136, 294] on link "Uploads" at bounding box center [99, 299] width 187 height 31
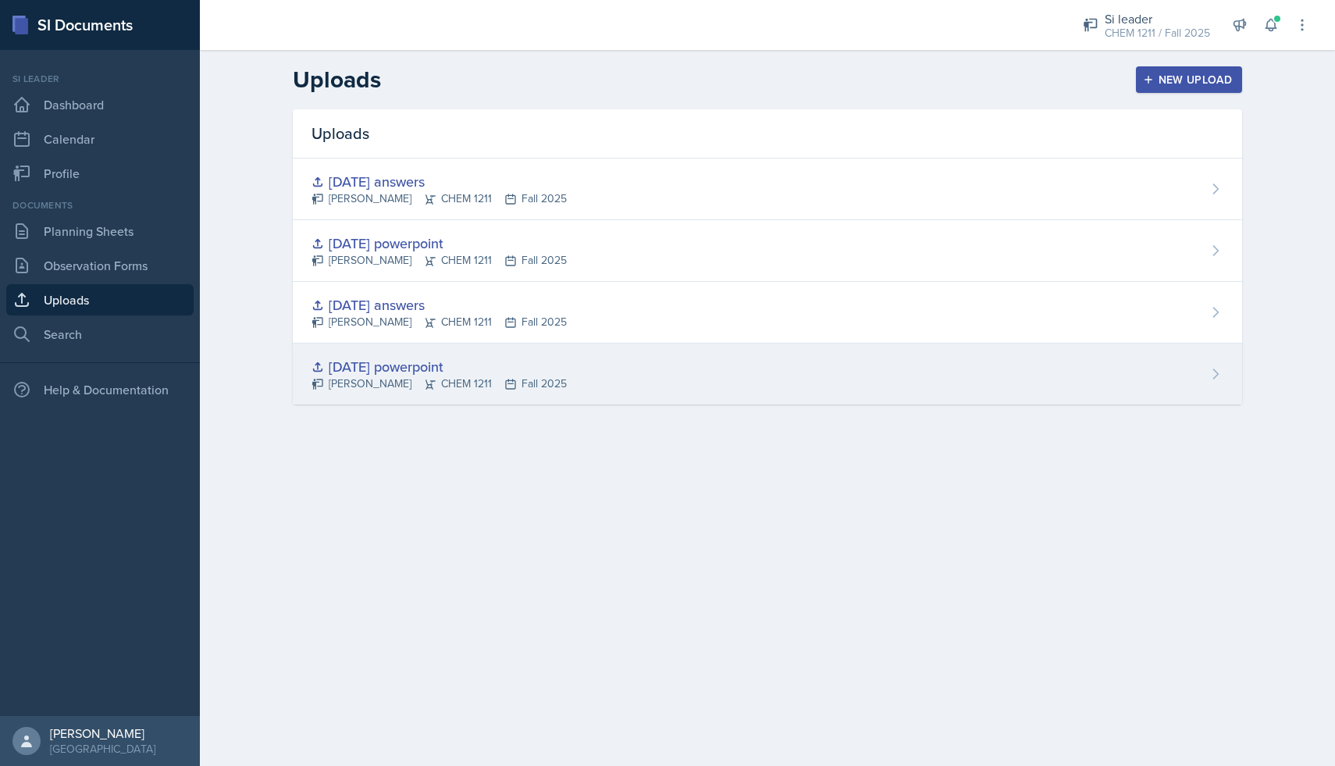
click at [376, 353] on div "[DATE] powerpoint [PERSON_NAME] CHEM 1211 Fall 2025" at bounding box center [767, 373] width 949 height 61
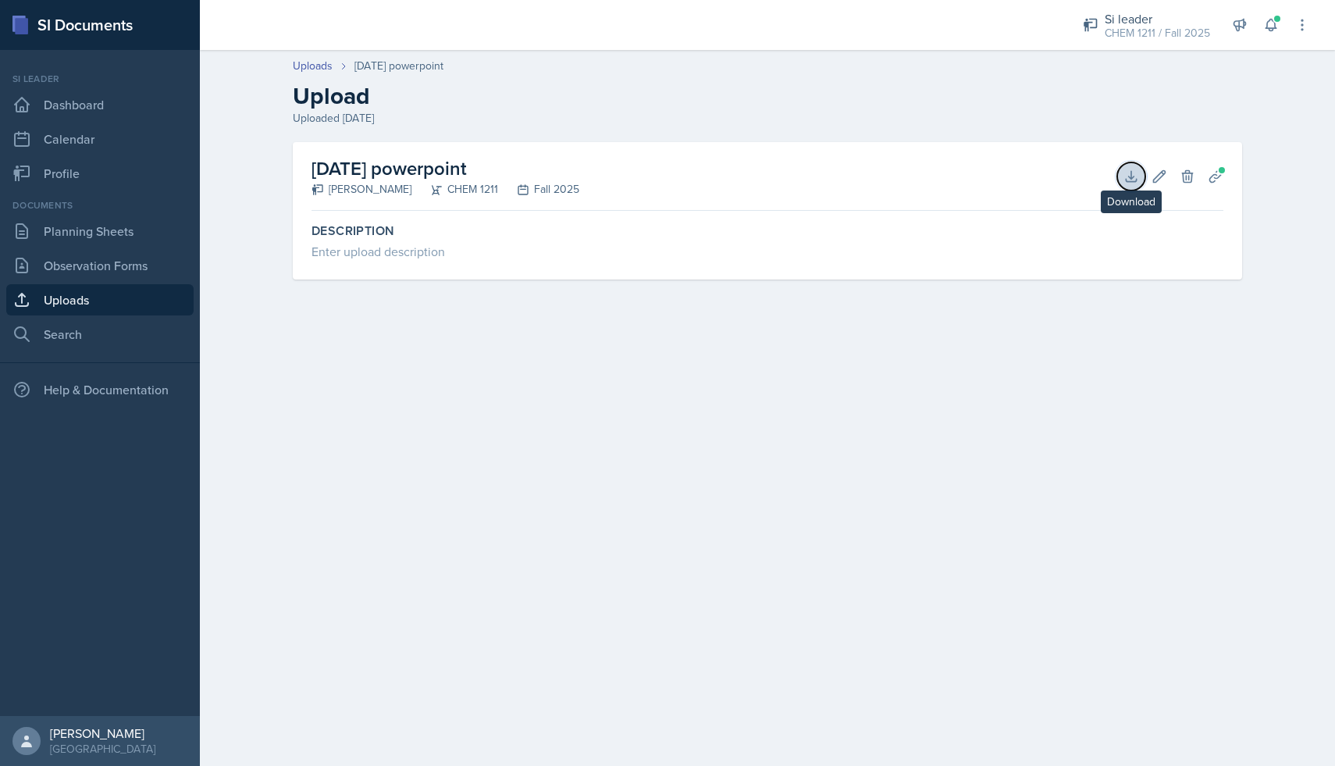
click at [658, 171] on icon at bounding box center [1131, 177] width 16 height 16
